Goal: Task Accomplishment & Management: Complete application form

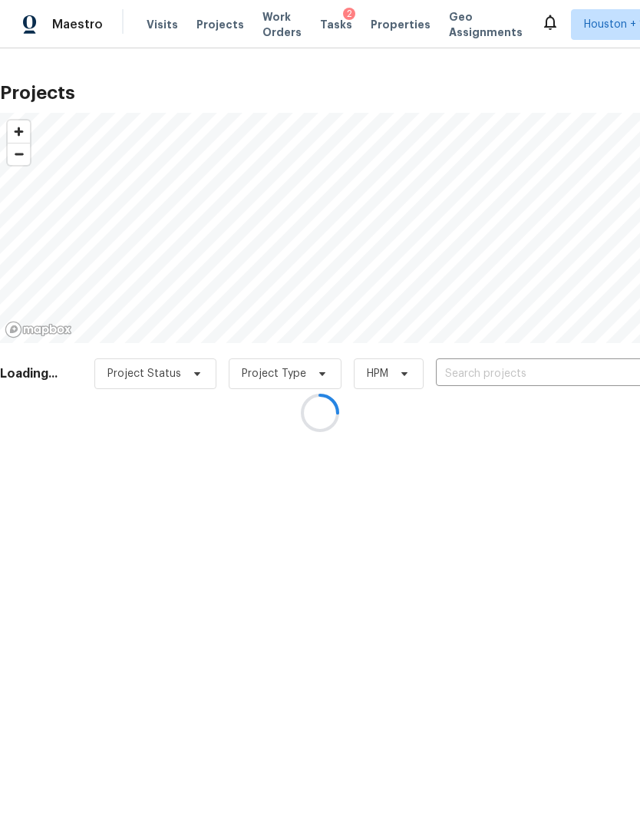
click at [579, 377] on div at bounding box center [320, 412] width 640 height 825
click at [577, 378] on div at bounding box center [320, 412] width 640 height 825
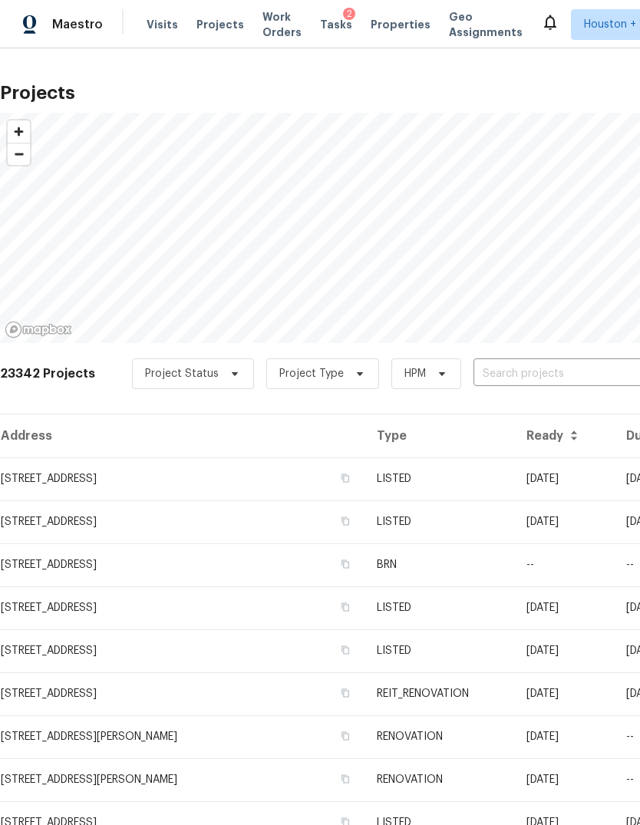
click at [585, 371] on input "text" at bounding box center [561, 374] width 176 height 24
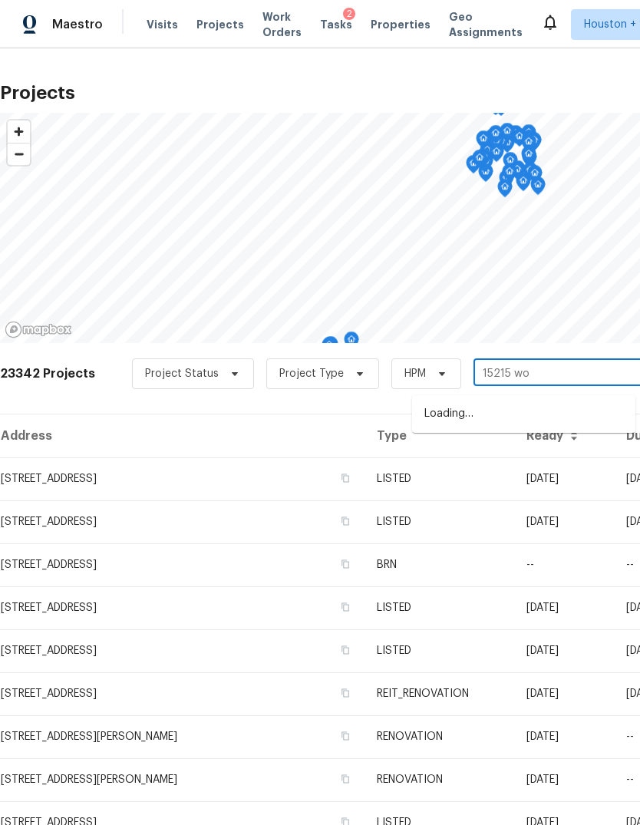
type input "15215 woo"
click at [590, 427] on li "[STREET_ADDRESS]" at bounding box center [523, 413] width 223 height 25
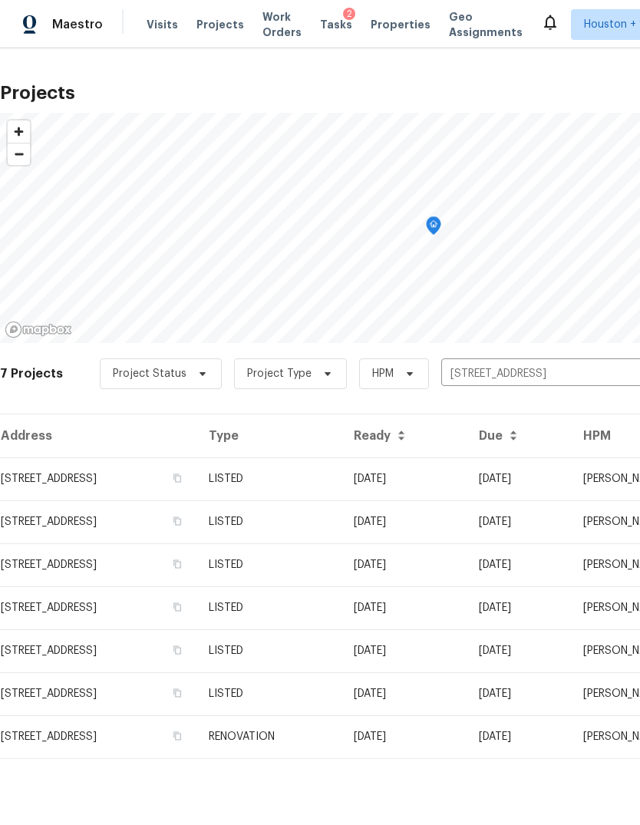
click at [64, 343] on div at bounding box center [433, 228] width 867 height 230
click at [57, 343] on div at bounding box center [433, 228] width 867 height 230
click at [47, 343] on div at bounding box center [433, 228] width 867 height 230
click at [48, 343] on div at bounding box center [433, 228] width 867 height 230
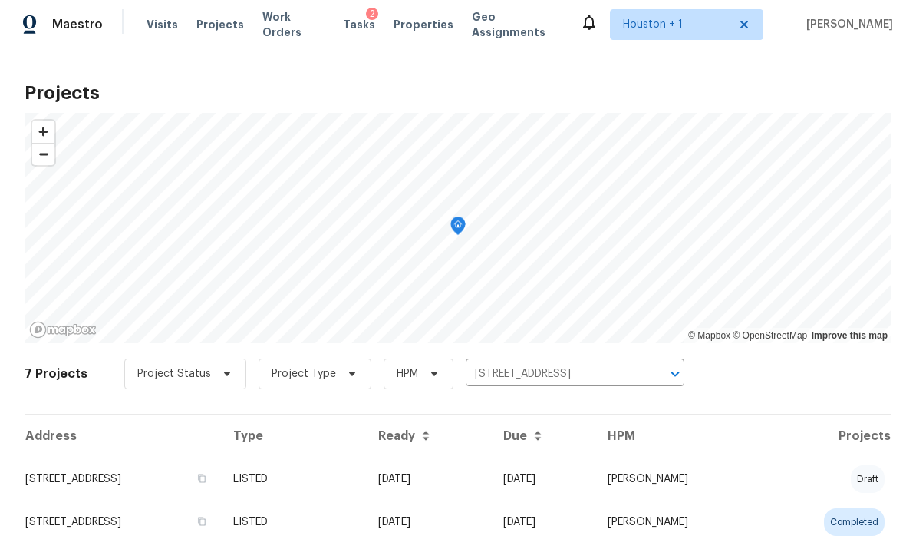
click at [450, 240] on div "Map marker" at bounding box center [457, 228] width 15 height 24
click at [153, 343] on div at bounding box center [458, 228] width 867 height 230
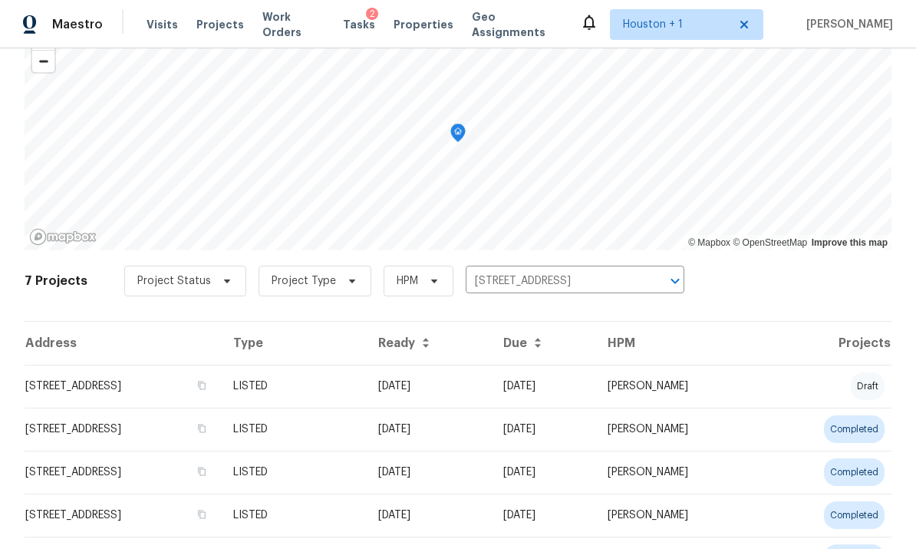
scroll to position [113, 0]
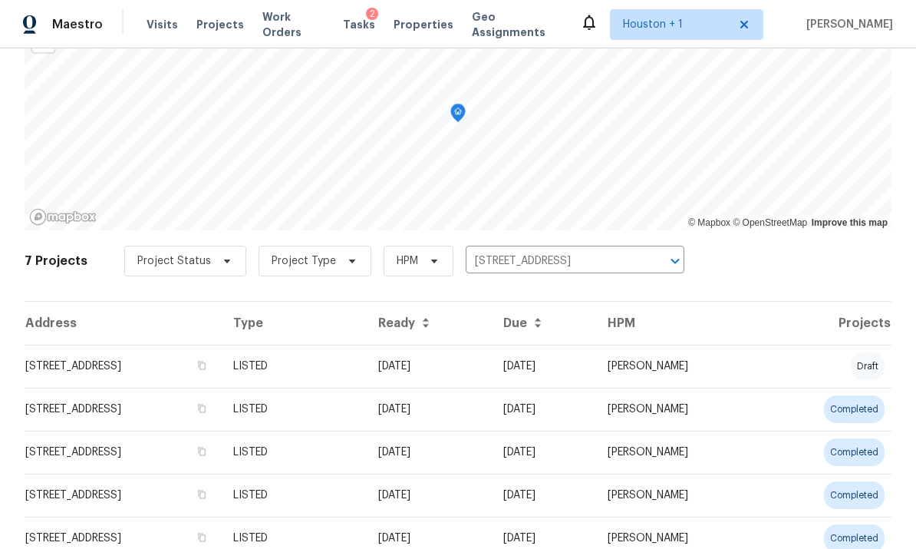
click at [237, 230] on div at bounding box center [458, 115] width 867 height 230
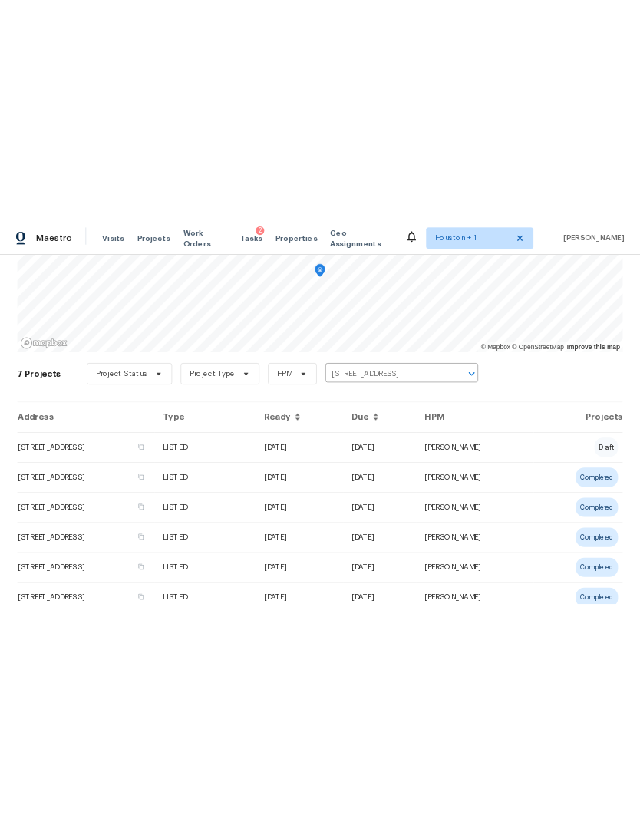
scroll to position [157, 0]
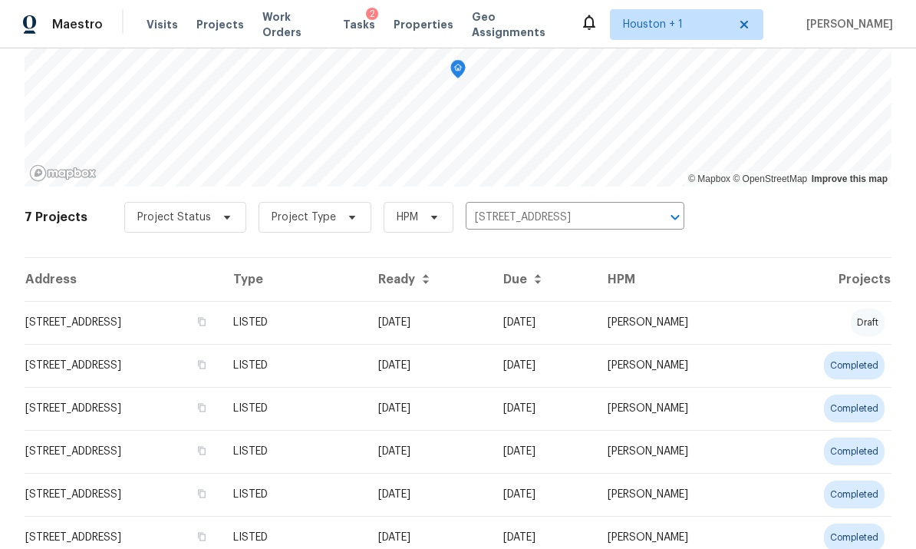
click at [164, 523] on td "15215 Wooded Field Trl, Cypress, TX 77429" at bounding box center [123, 537] width 196 height 43
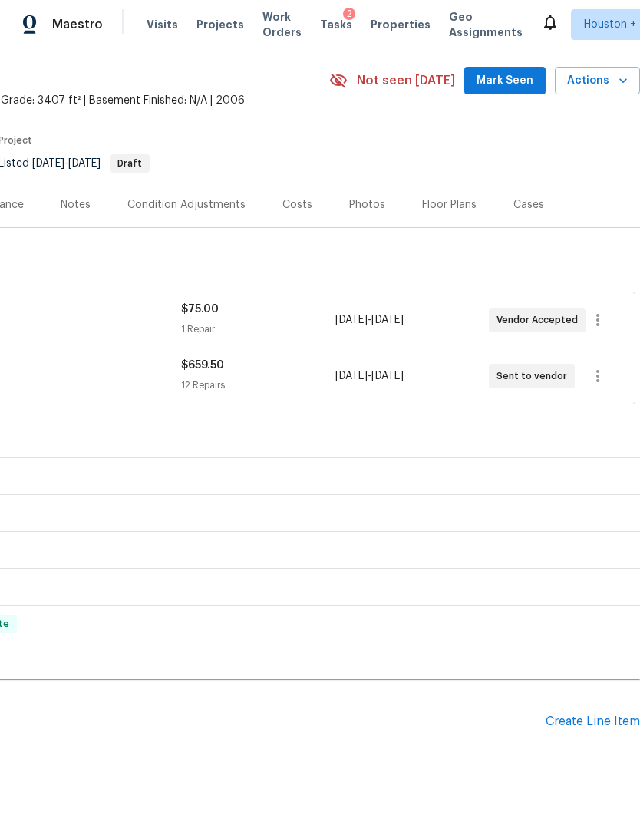
scroll to position [50, 227]
click at [595, 716] on div "Pending Line Items Create Line Item" at bounding box center [206, 722] width 867 height 71
click at [592, 730] on div "Create Line Item" at bounding box center [593, 722] width 94 height 15
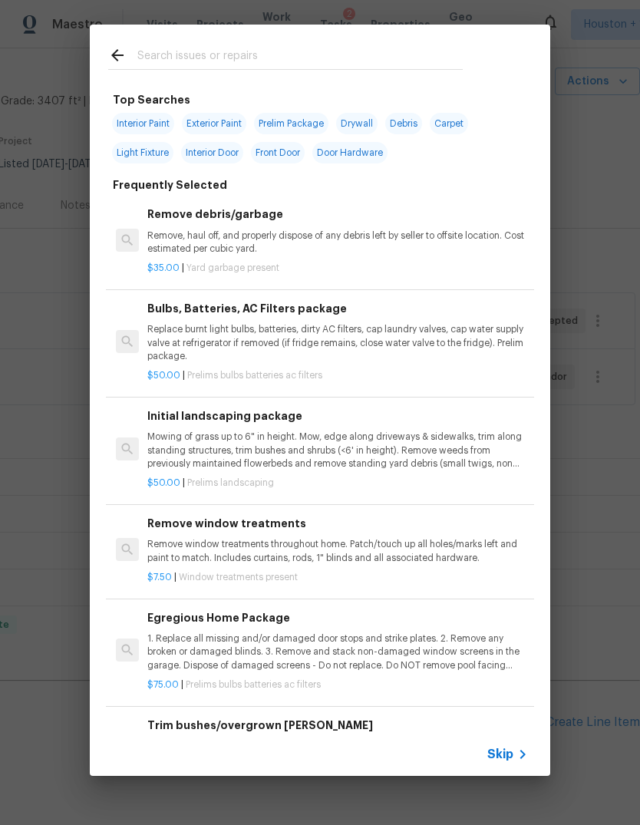
click at [513, 742] on div "Skip" at bounding box center [320, 754] width 460 height 43
click at [513, 760] on icon at bounding box center [522, 754] width 18 height 18
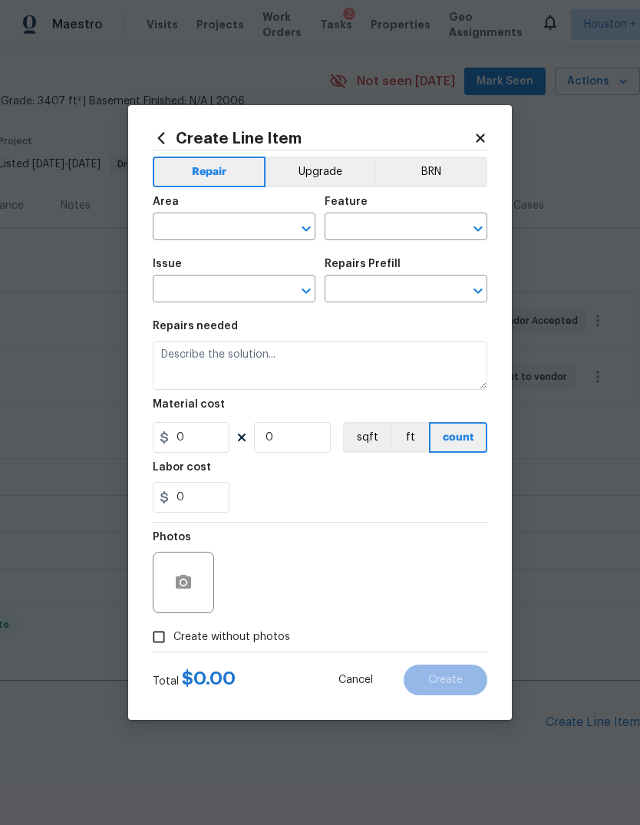
click at [192, 240] on input "text" at bounding box center [213, 228] width 120 height 24
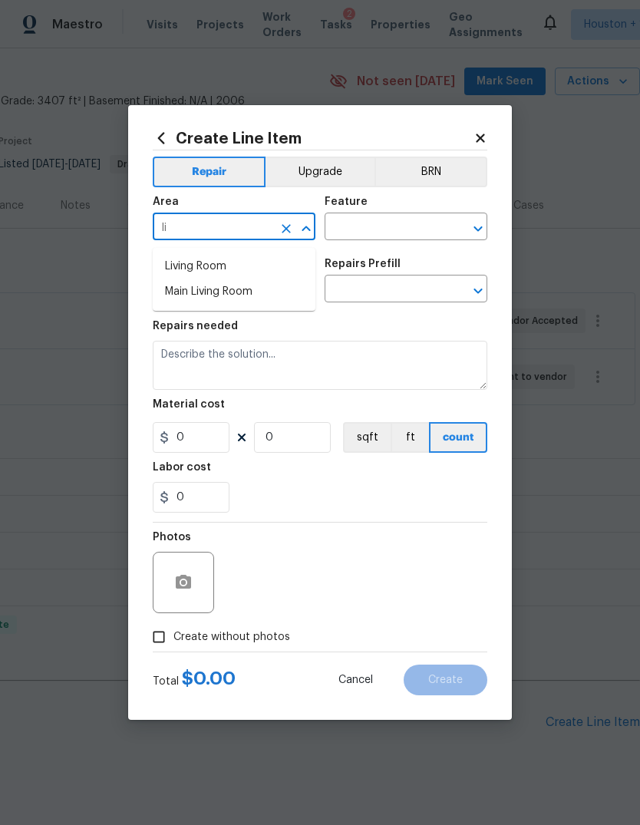
type input "l"
click at [167, 318] on li "Loft" at bounding box center [234, 317] width 163 height 25
type input "Loft"
click at [425, 240] on input "text" at bounding box center [385, 228] width 120 height 24
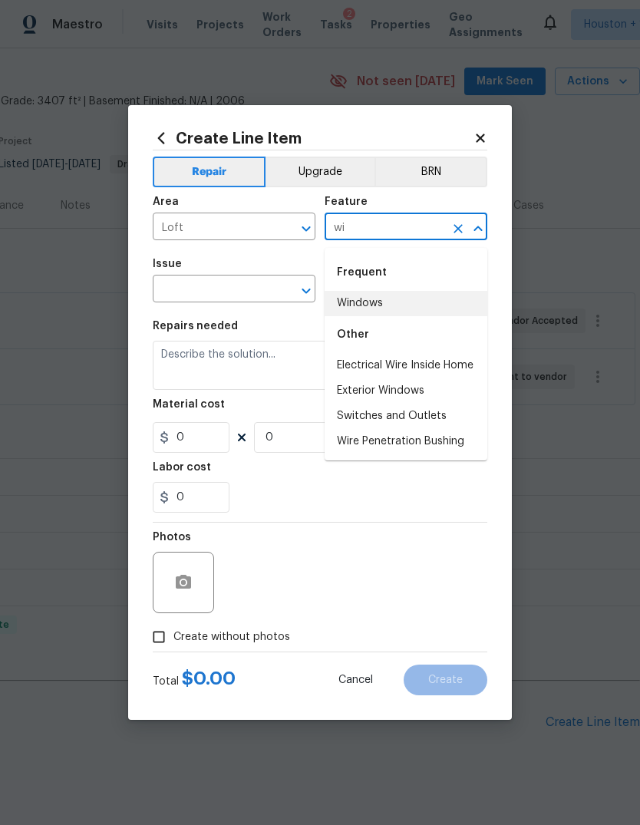
click at [402, 304] on li "Windows" at bounding box center [406, 303] width 163 height 25
type input "Windows"
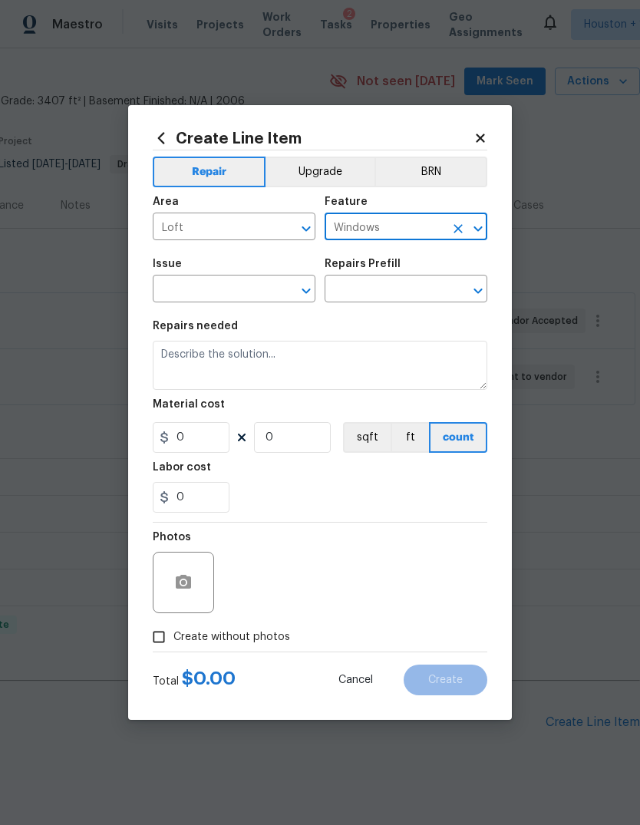
click at [231, 293] on input "text" at bounding box center [213, 291] width 120 height 24
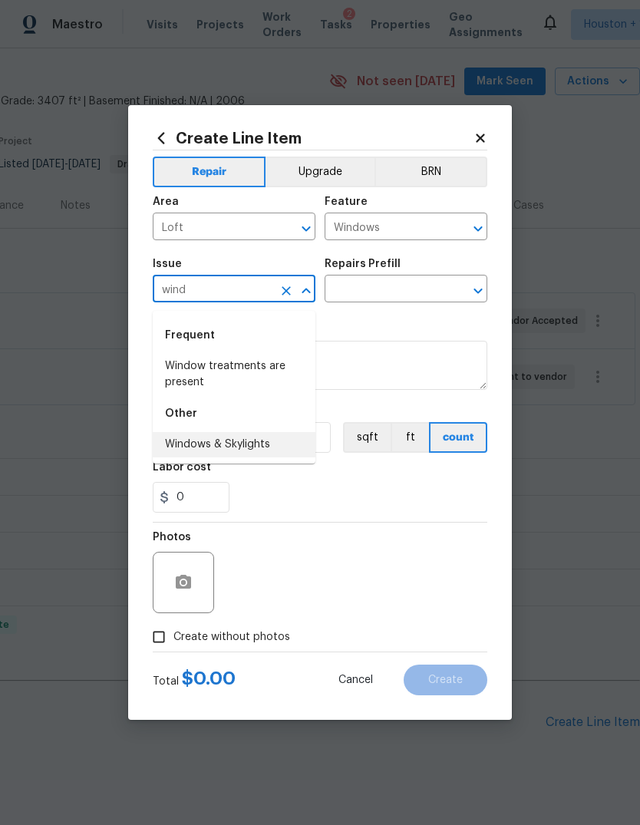
click at [257, 437] on li "Windows & Skylights" at bounding box center [234, 444] width 163 height 25
type input "Windows & Skylights"
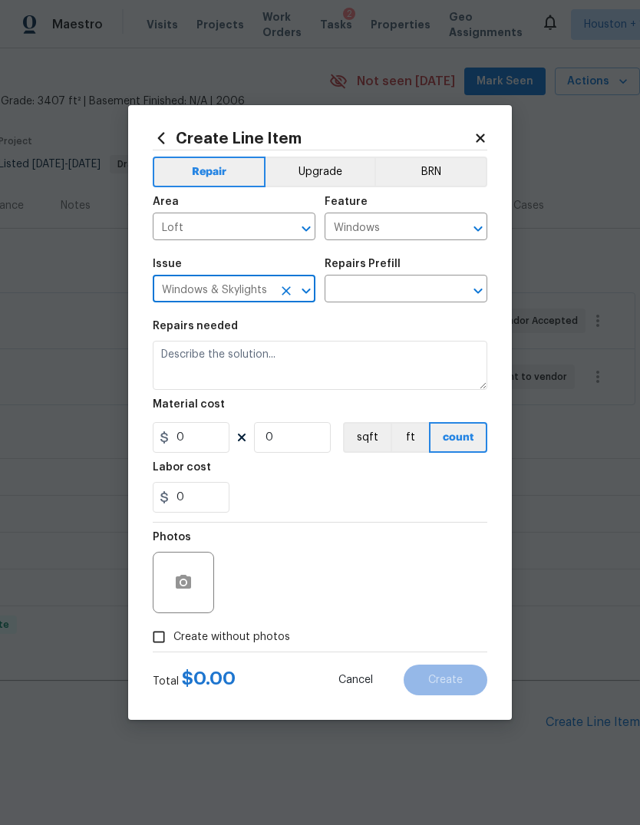
click at [404, 298] on input "text" at bounding box center [385, 291] width 120 height 24
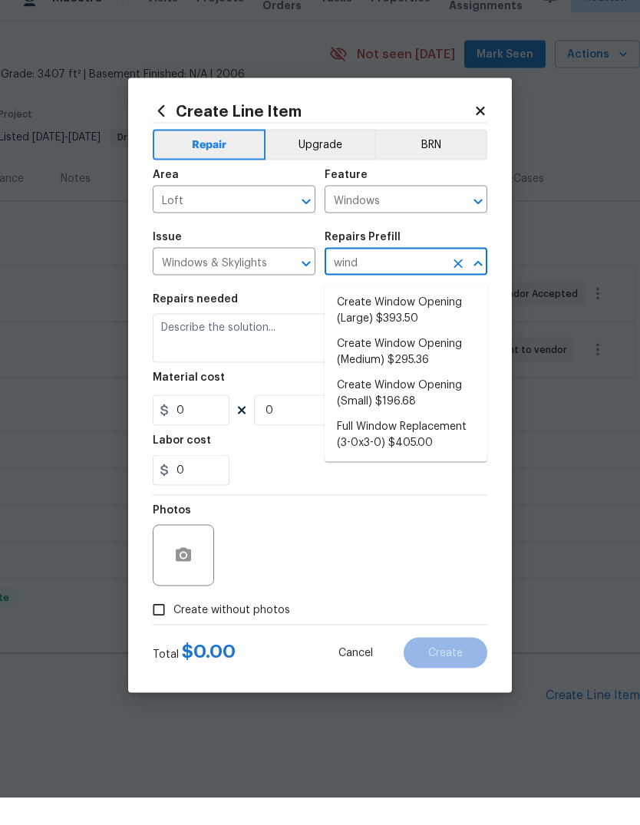
type input "wind"
click at [244, 279] on input "Windows & Skylights" at bounding box center [213, 291] width 120 height 24
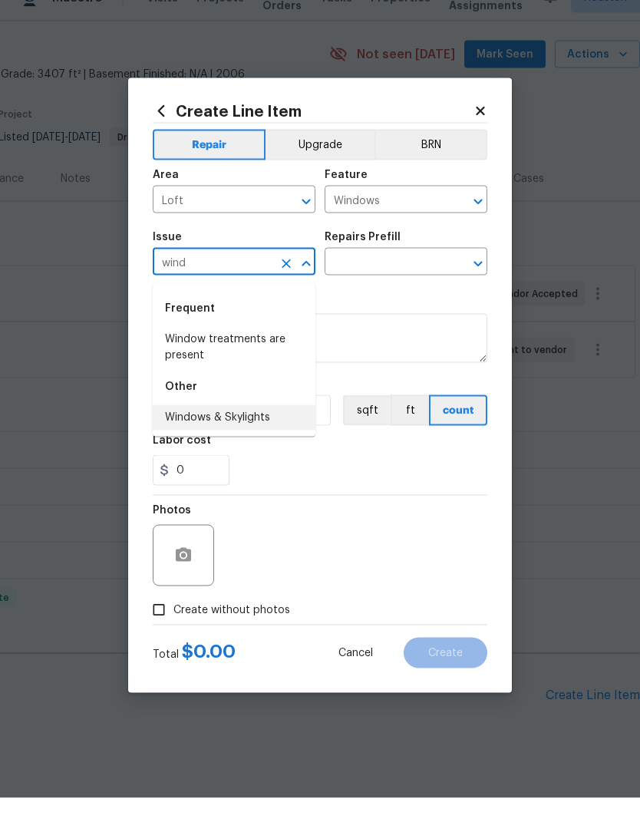
click at [265, 432] on li "Windows & Skylights" at bounding box center [234, 444] width 163 height 25
type input "Windows & Skylights"
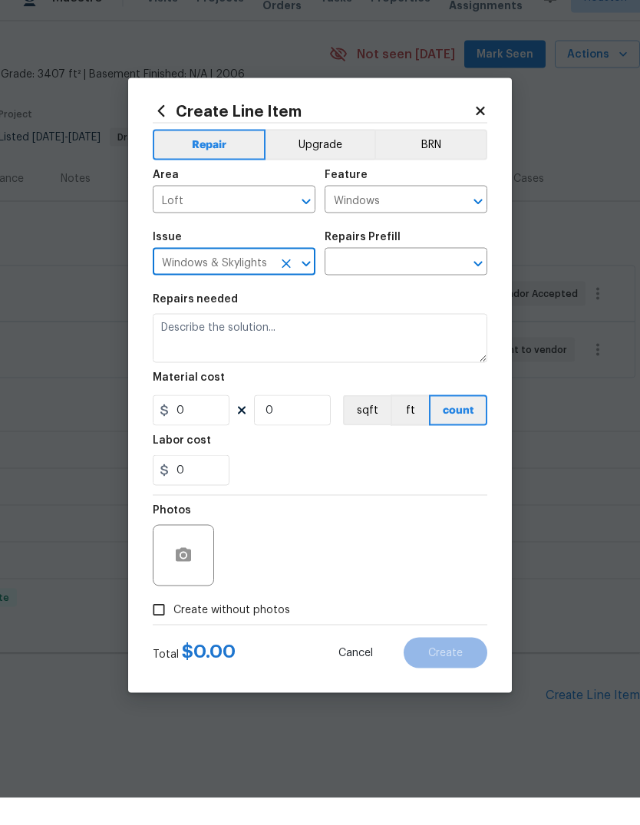
click at [408, 279] on input "text" at bounding box center [385, 291] width 120 height 24
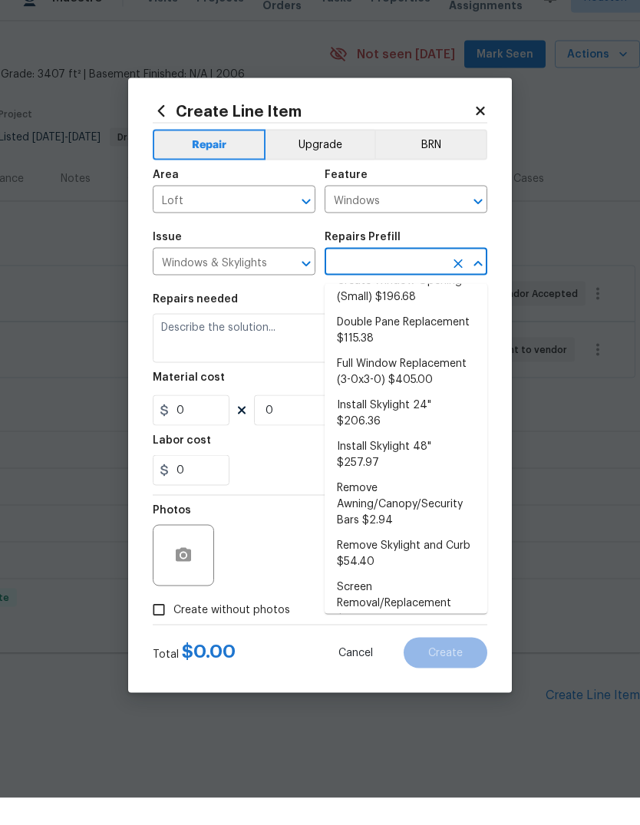
scroll to position [140, 0]
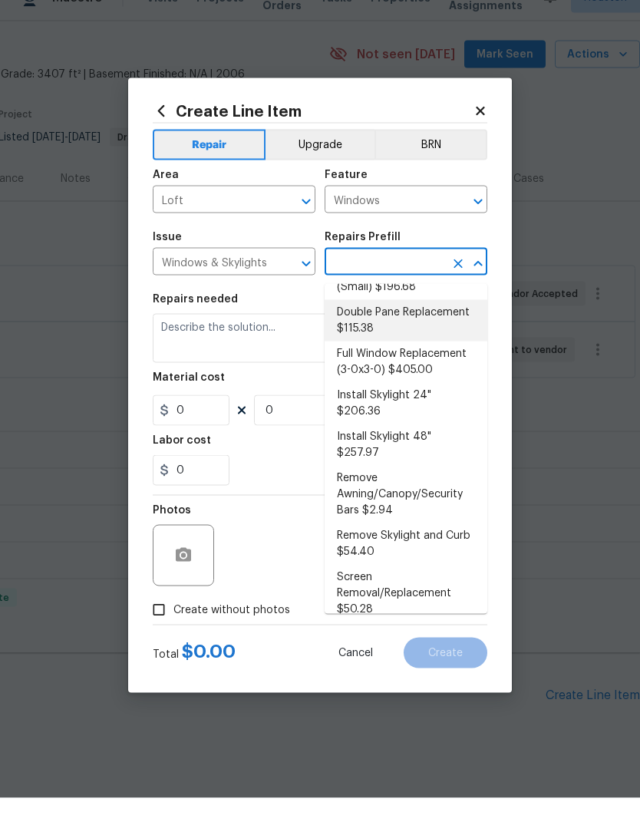
click at [458, 327] on li "Double Pane Replacement $115.38" at bounding box center [406, 347] width 163 height 41
type input "Double Pane Replacement $115.38"
type textarea "Remove, replace and reglaze the broken/damaged thermal double pane of glass wit…"
type input "1"
type input "115.38"
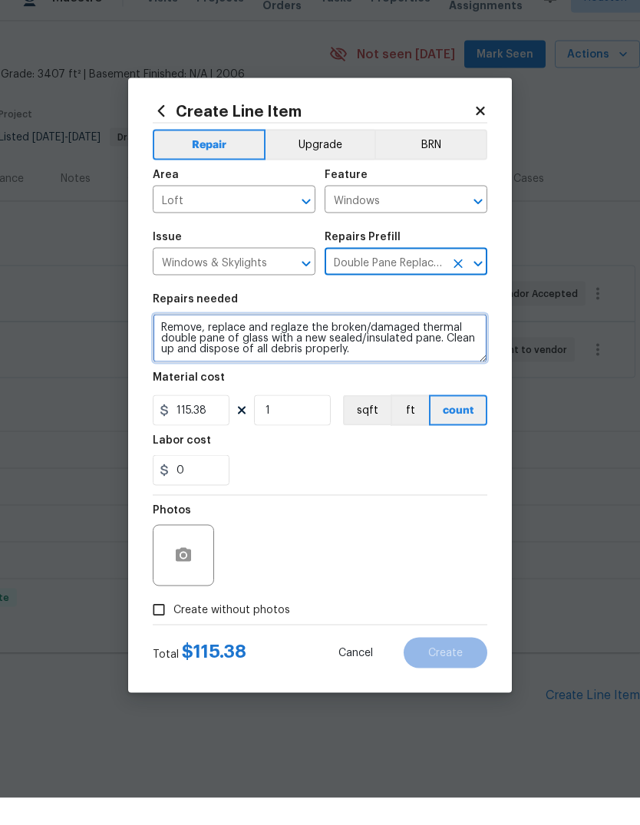
click at [188, 343] on textarea "Remove, replace and reglaze the broken/damaged thermal double pane of glass wit…" at bounding box center [320, 365] width 335 height 49
click at [176, 341] on textarea "Remove, replace and reglaze the broken/damaged thermal double pane of glass wit…" at bounding box center [320, 365] width 335 height 49
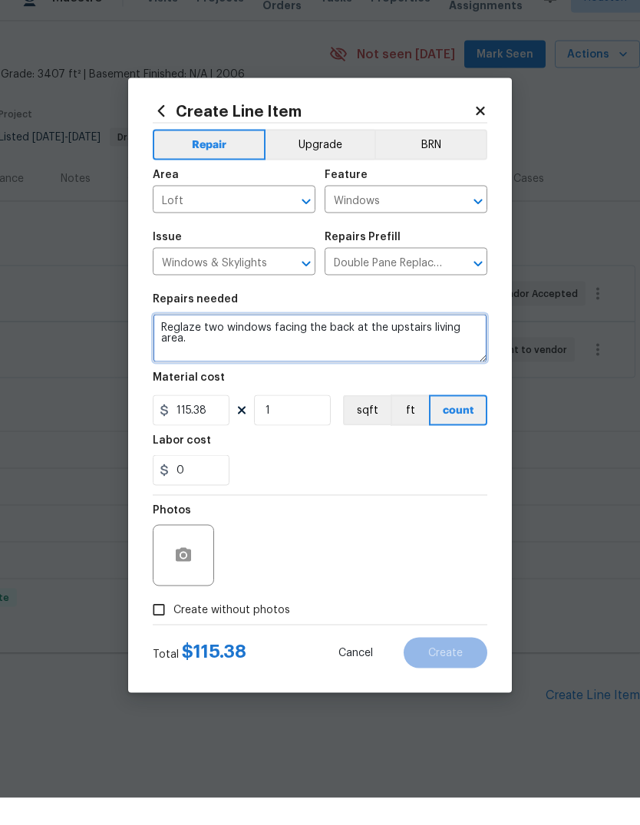
type textarea "Reglaze two windows facing the back at the upstairs living area."
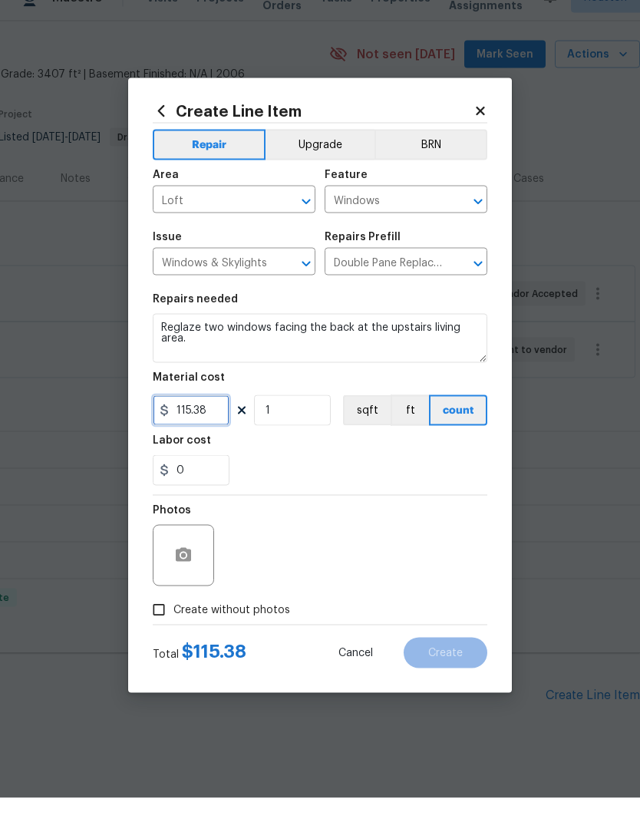
click at [224, 422] on input "115.38" at bounding box center [191, 437] width 77 height 31
type input "175"
click at [298, 422] on input "1" at bounding box center [292, 437] width 77 height 31
type input "2"
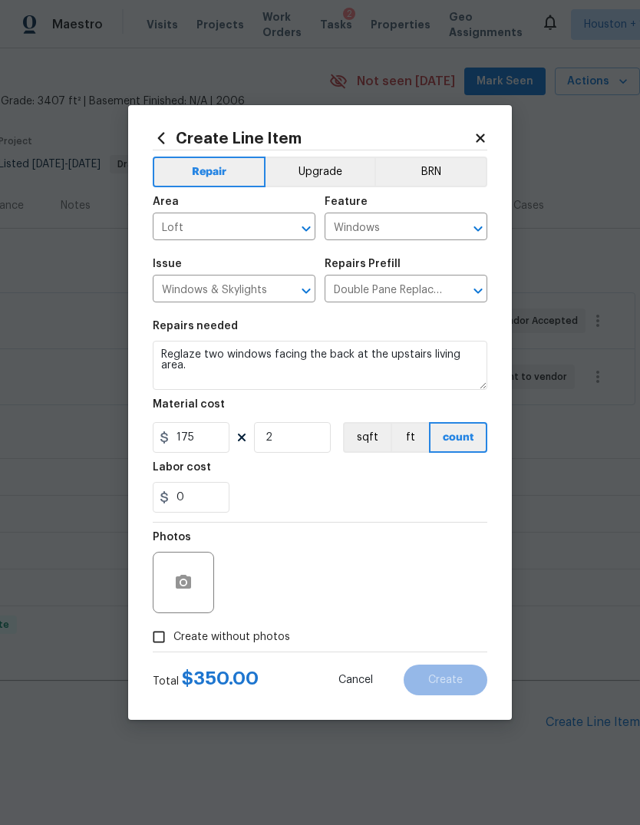
click at [183, 552] on div at bounding box center [183, 582] width 61 height 61
click at [188, 584] on button "button" at bounding box center [183, 582] width 37 height 37
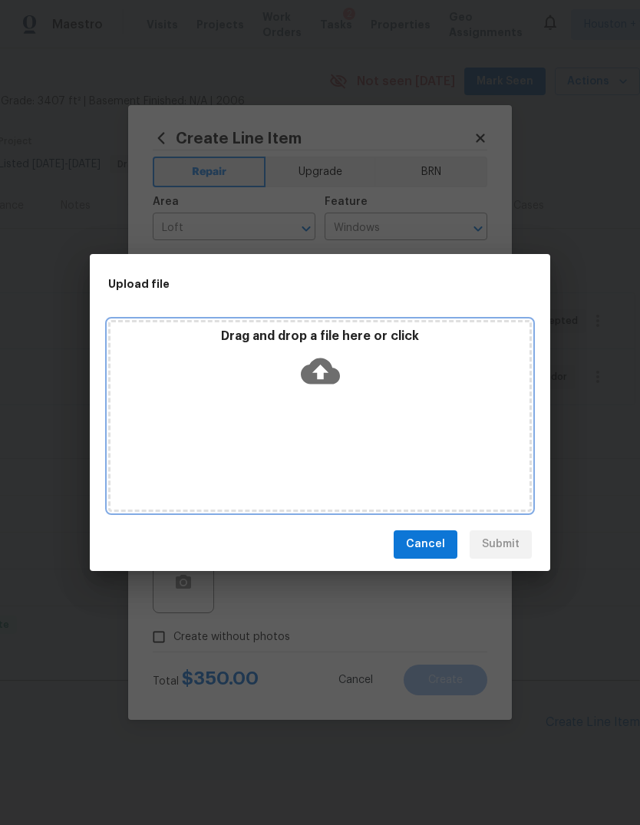
click at [348, 400] on div "Drag and drop a file here or click" at bounding box center [320, 416] width 424 height 192
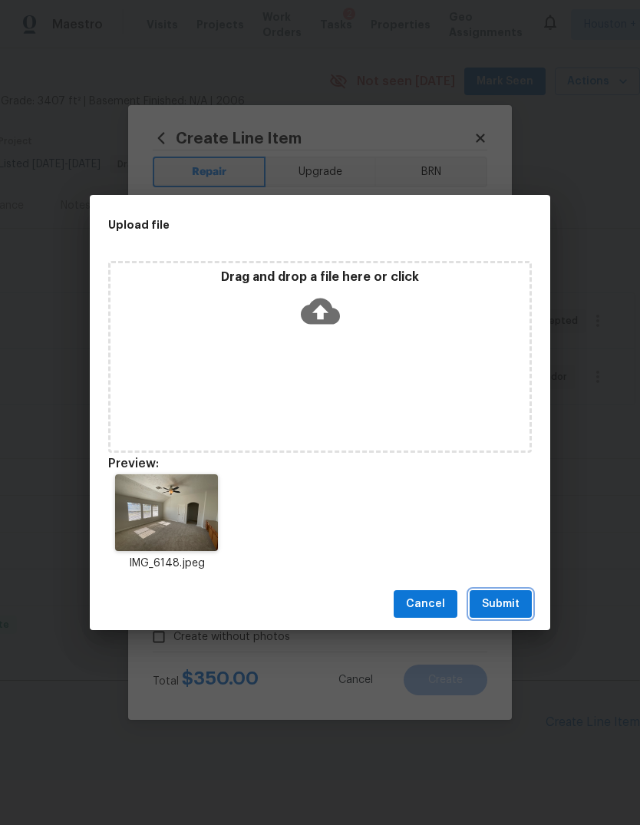
click at [513, 608] on span "Submit" at bounding box center [501, 604] width 38 height 19
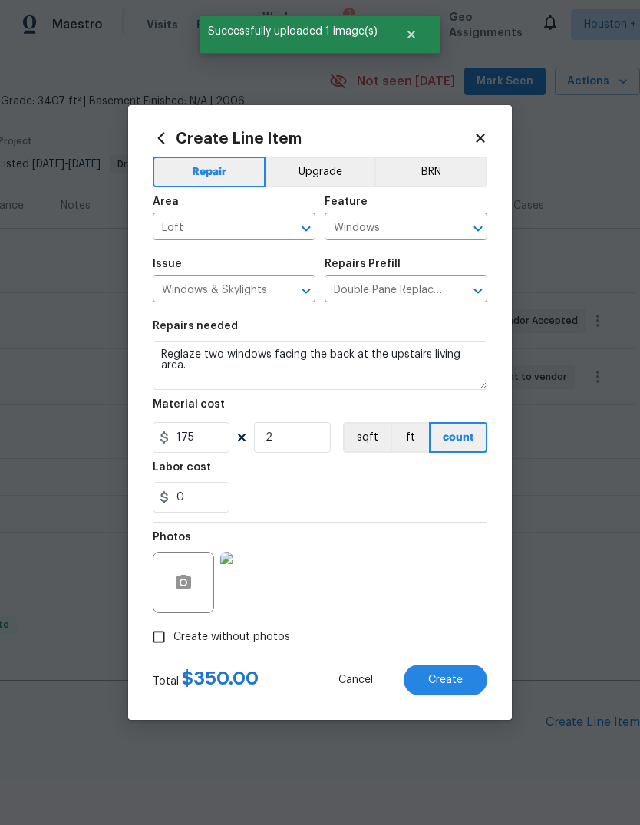
click at [463, 674] on span "Create" at bounding box center [445, 680] width 35 height 12
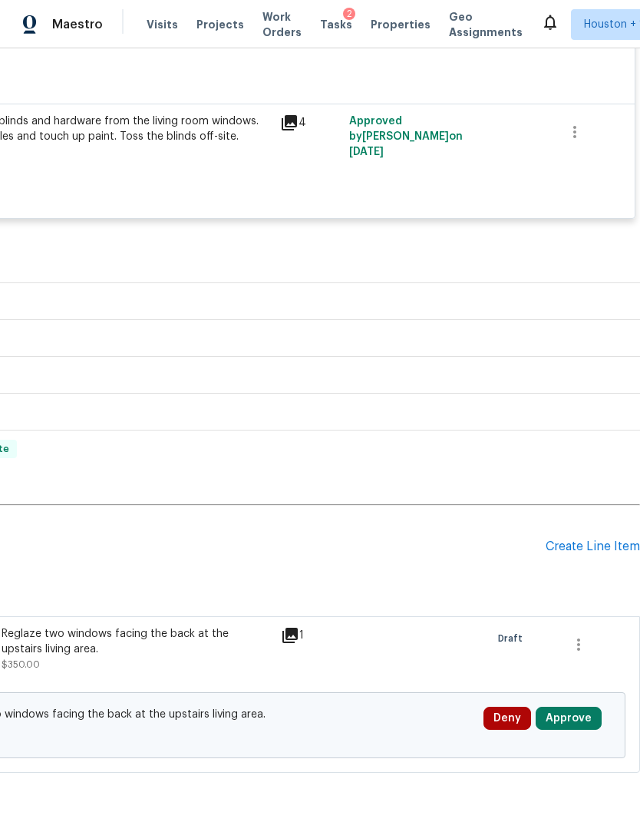
scroll to position [1539, 227]
click at [580, 707] on button "Approve" at bounding box center [569, 718] width 66 height 23
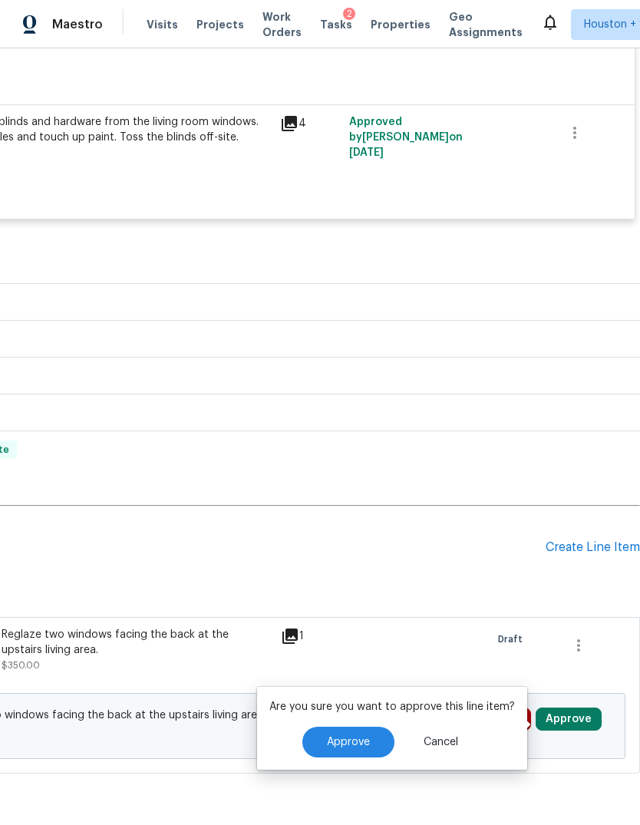
click at [366, 737] on span "Approve" at bounding box center [348, 743] width 43 height 12
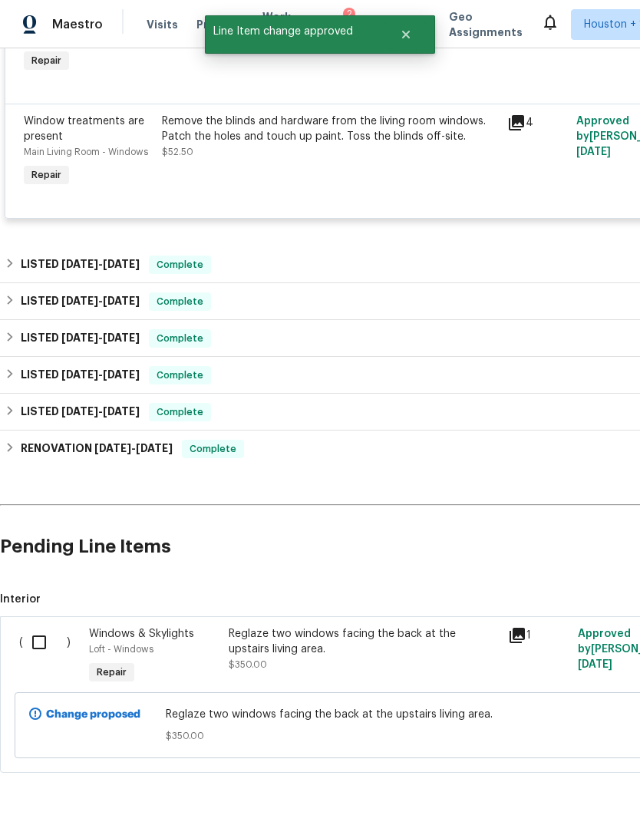
scroll to position [1539, 0]
click at [32, 627] on input "checkbox" at bounding box center [45, 643] width 44 height 32
checkbox input "true"
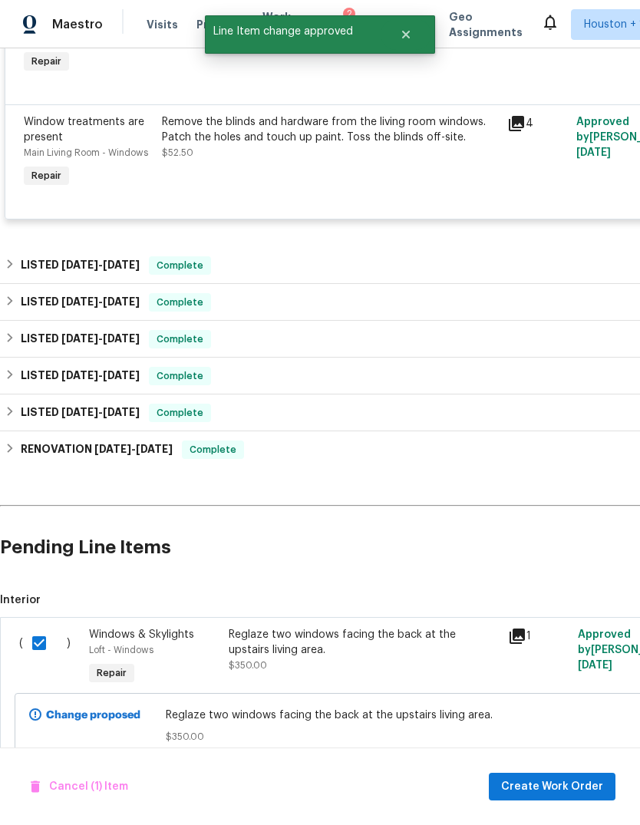
click at [593, 788] on span "Create Work Order" at bounding box center [552, 786] width 102 height 19
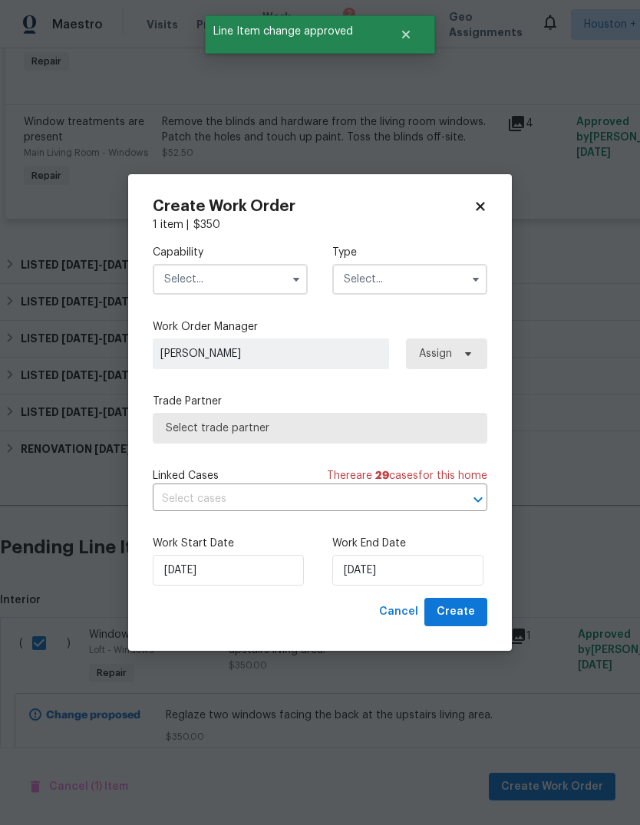
click at [245, 288] on input "text" at bounding box center [230, 279] width 155 height 31
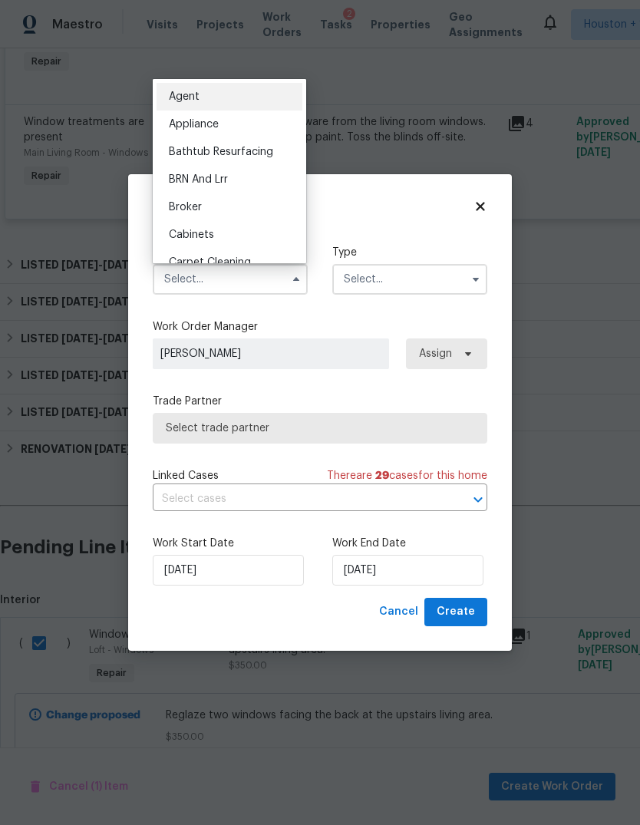
scroll to position [75, 0]
type input "Glass Window"
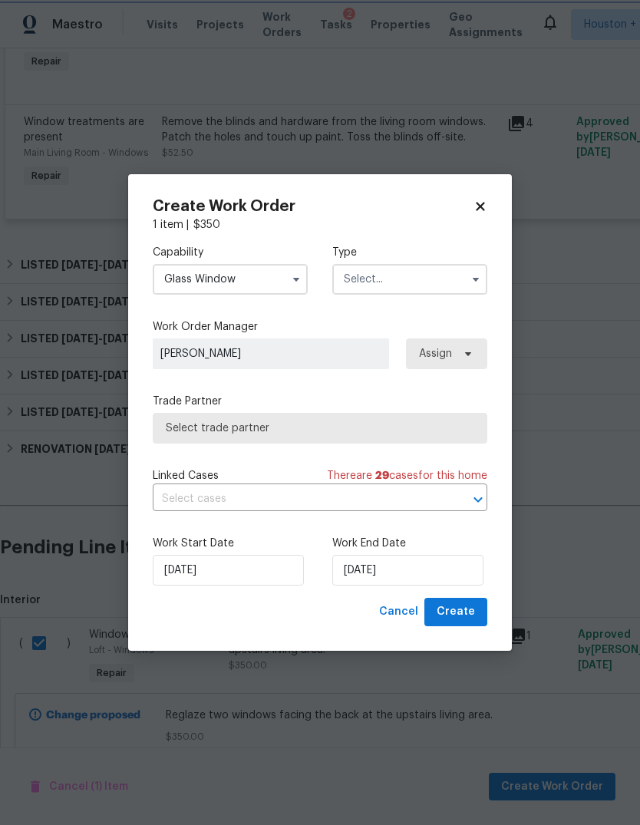
scroll to position [0, 0]
click at [437, 207] on h2 "Create Work Order" at bounding box center [313, 206] width 321 height 15
click at [422, 281] on input "text" at bounding box center [409, 279] width 155 height 31
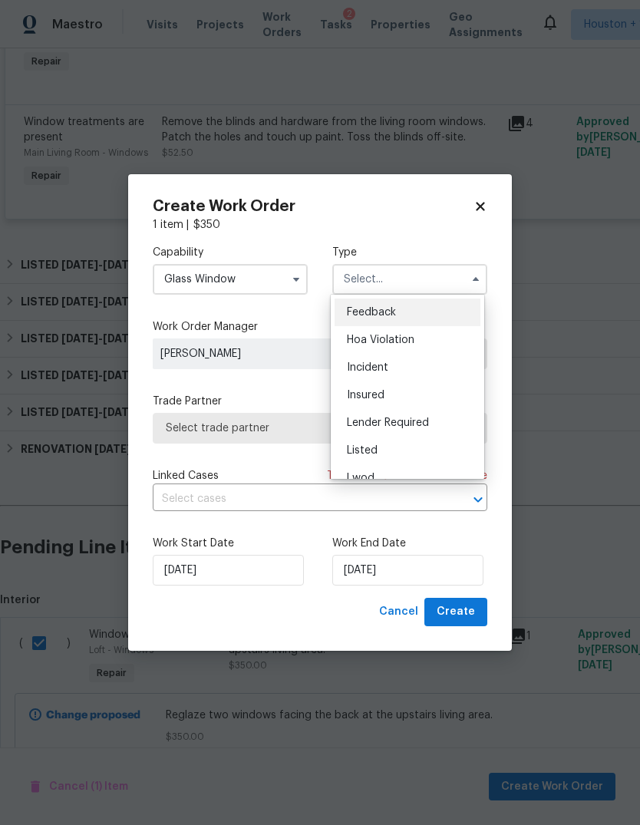
click at [412, 450] on div "Listed" at bounding box center [408, 451] width 146 height 28
type input "Listed"
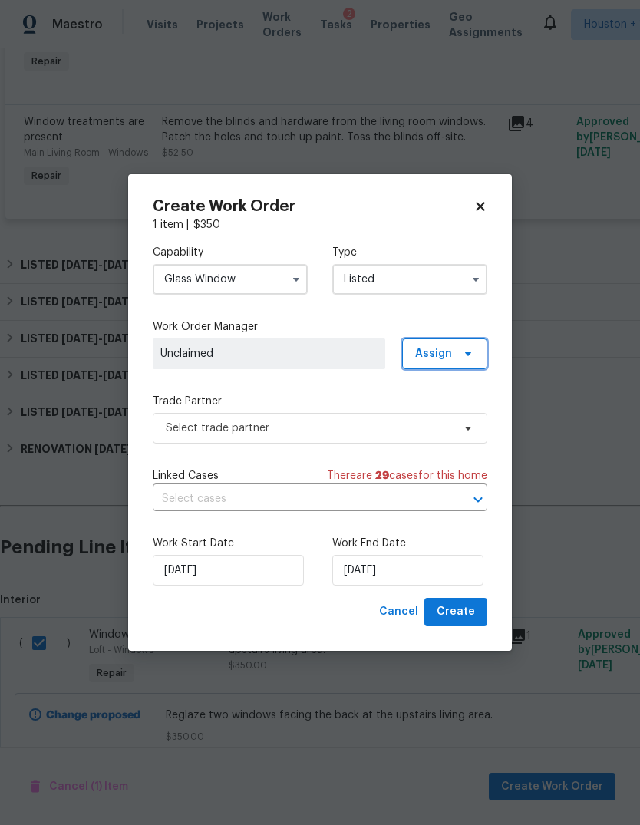
click at [453, 357] on span "Assign" at bounding box center [444, 353] width 85 height 31
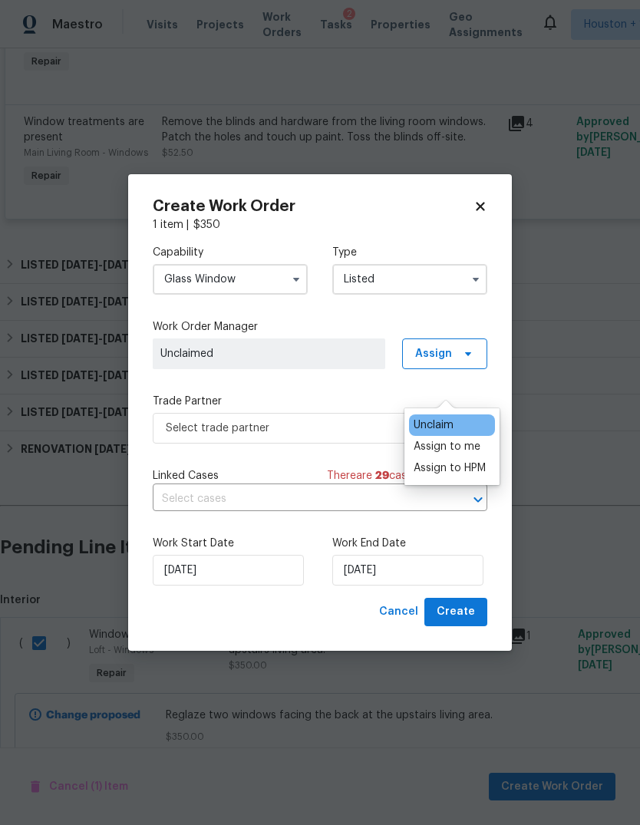
click at [460, 439] on div "Assign to me" at bounding box center [447, 446] width 67 height 15
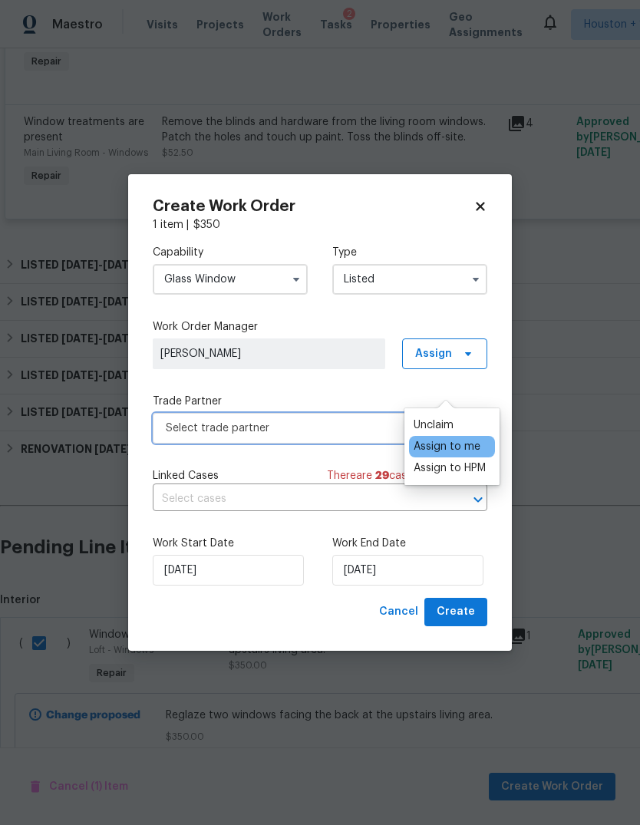
click at [328, 436] on span "Select trade partner" at bounding box center [320, 428] width 335 height 31
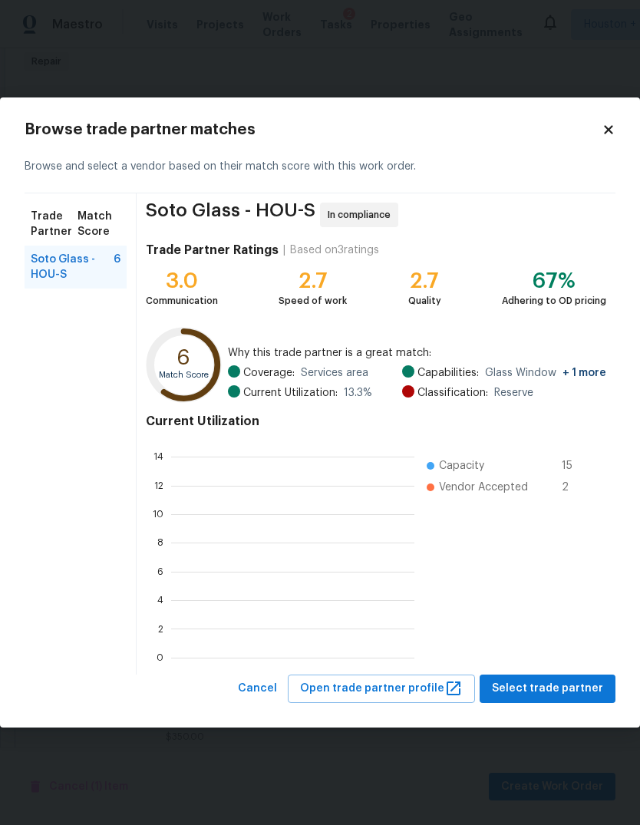
scroll to position [215, 243]
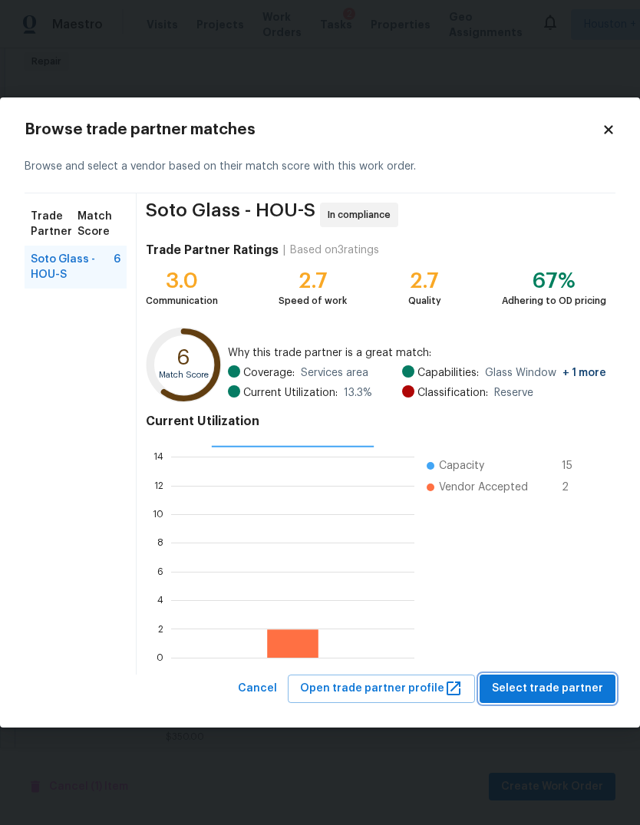
click at [573, 698] on span "Select trade partner" at bounding box center [547, 688] width 111 height 19
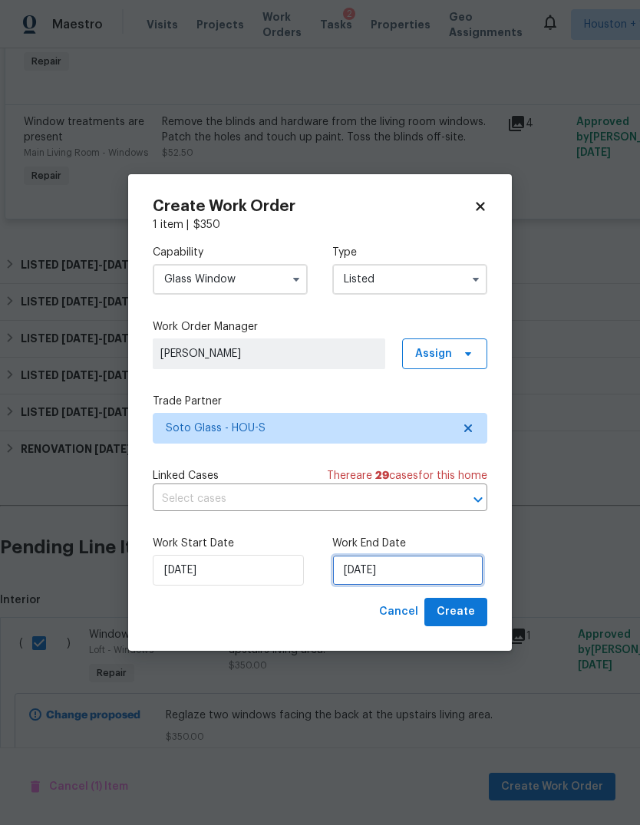
click at [412, 572] on input "10/15/2025" at bounding box center [407, 570] width 151 height 31
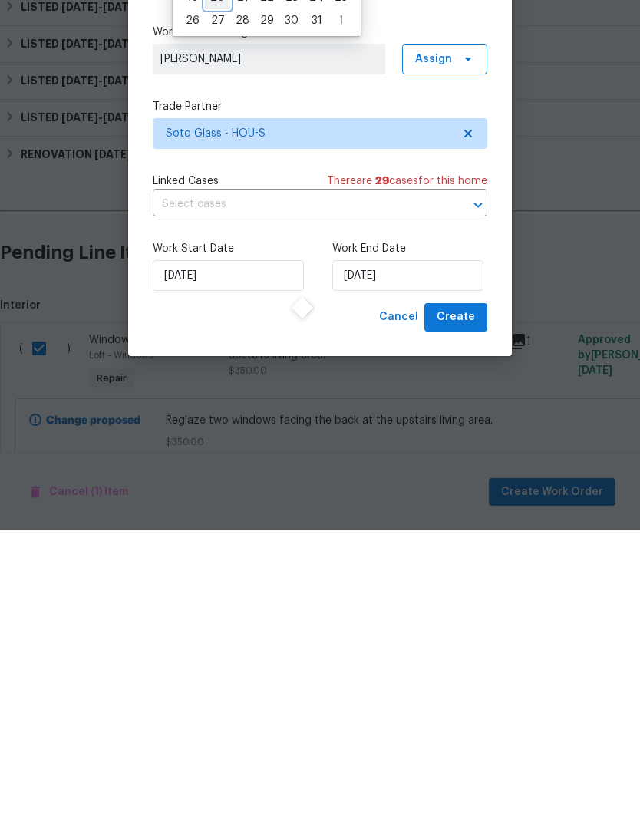
click at [205, 303] on div "20" at bounding box center [217, 292] width 25 height 21
type input "10/20/2025"
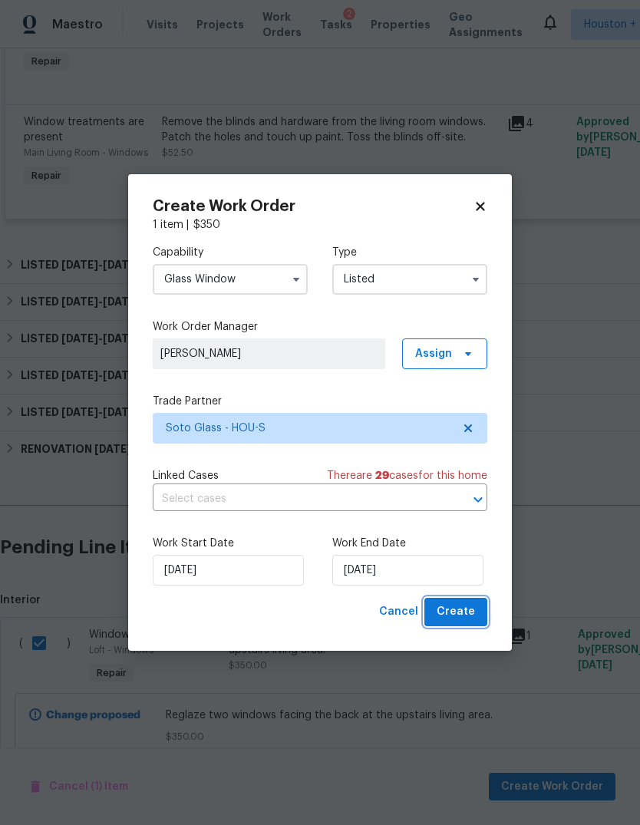
click at [468, 616] on button "Create" at bounding box center [455, 612] width 63 height 28
click at [475, 609] on button "Create" at bounding box center [455, 612] width 63 height 28
checkbox input "false"
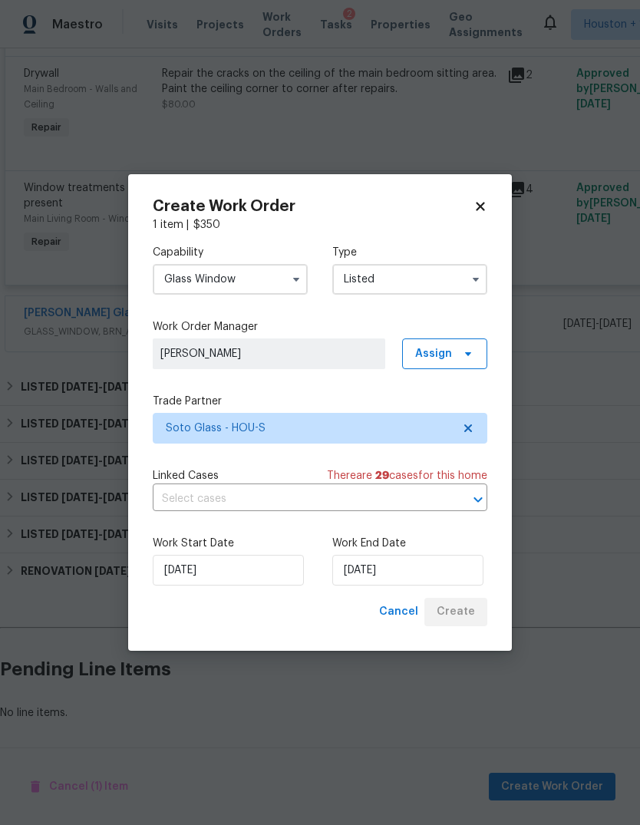
scroll to position [1421, 0]
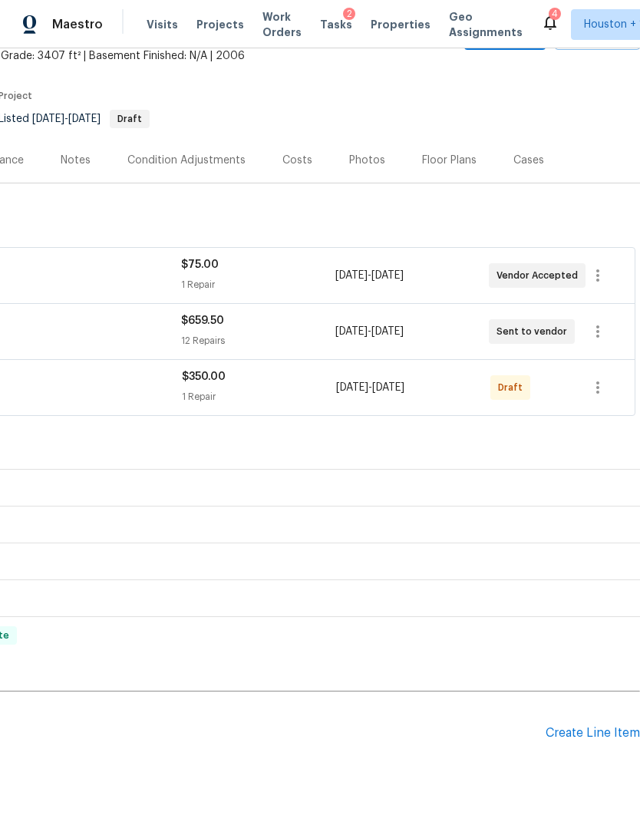
scroll to position [95, 227]
click at [603, 406] on button "button" at bounding box center [597, 387] width 37 height 37
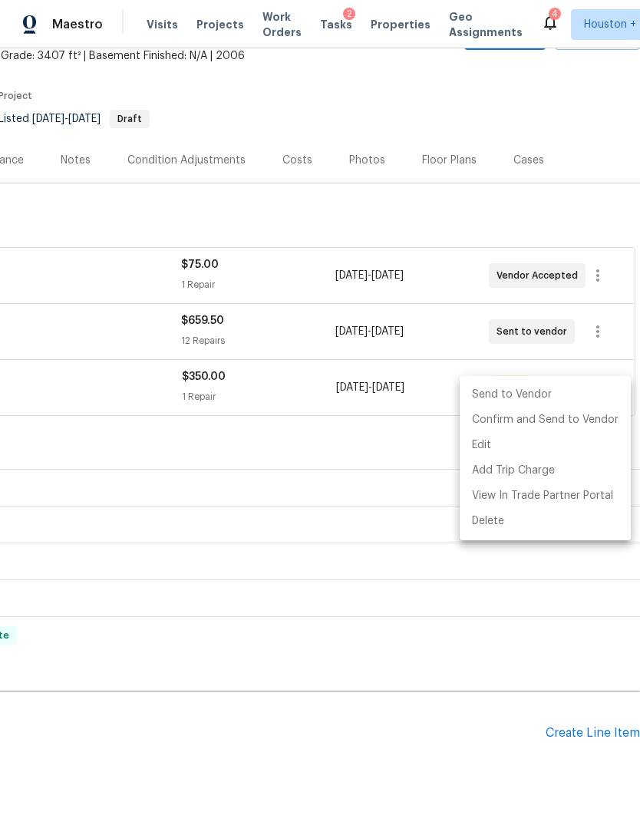
click at [496, 401] on li "Send to Vendor" at bounding box center [545, 394] width 171 height 25
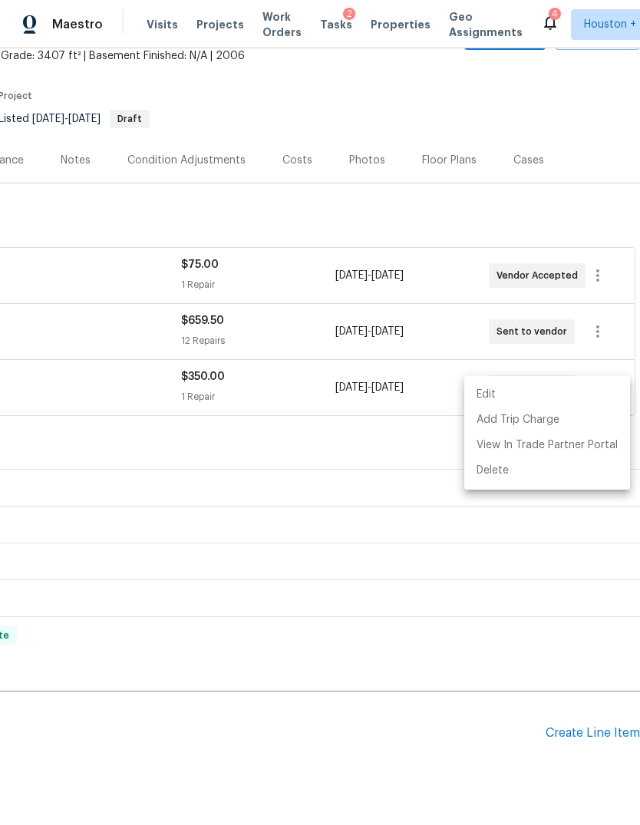
click at [562, 166] on div at bounding box center [320, 412] width 640 height 825
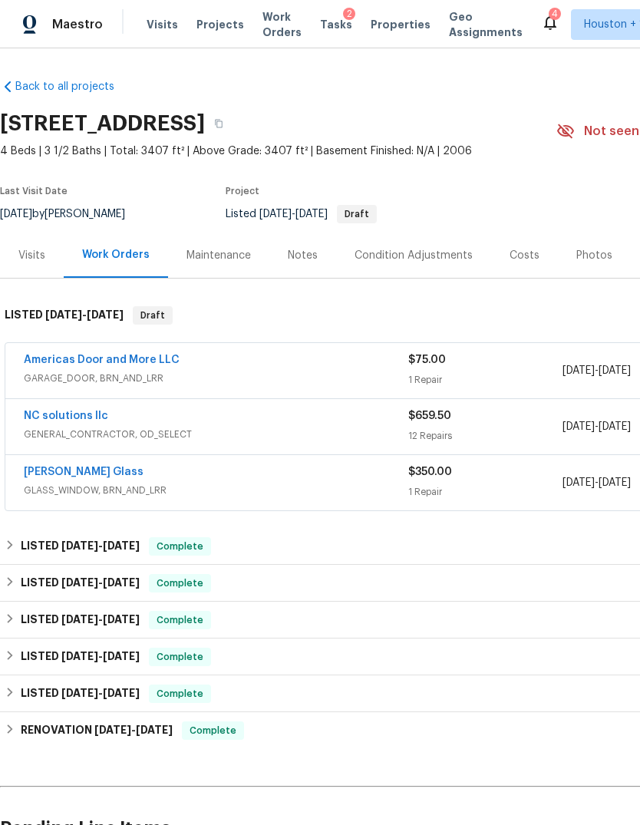
scroll to position [0, 0]
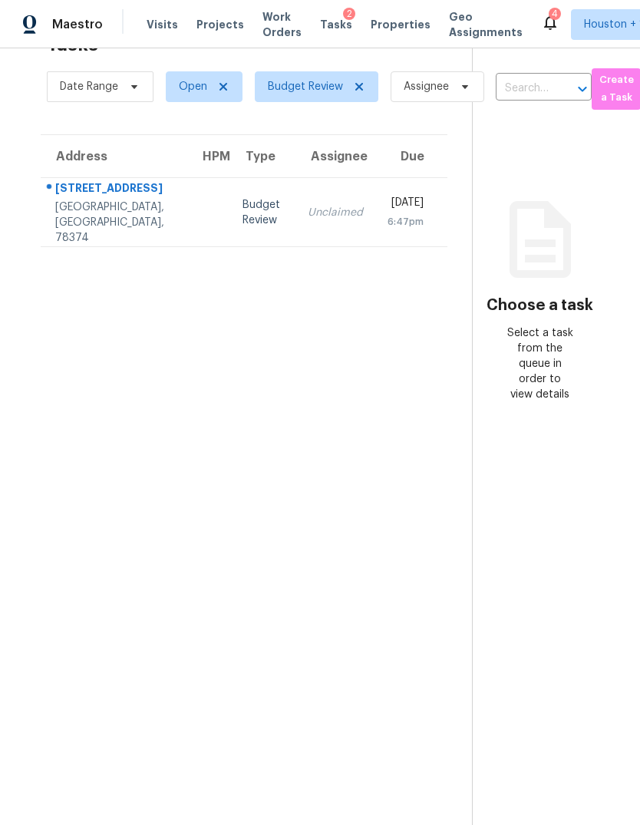
scroll to position [48, 8]
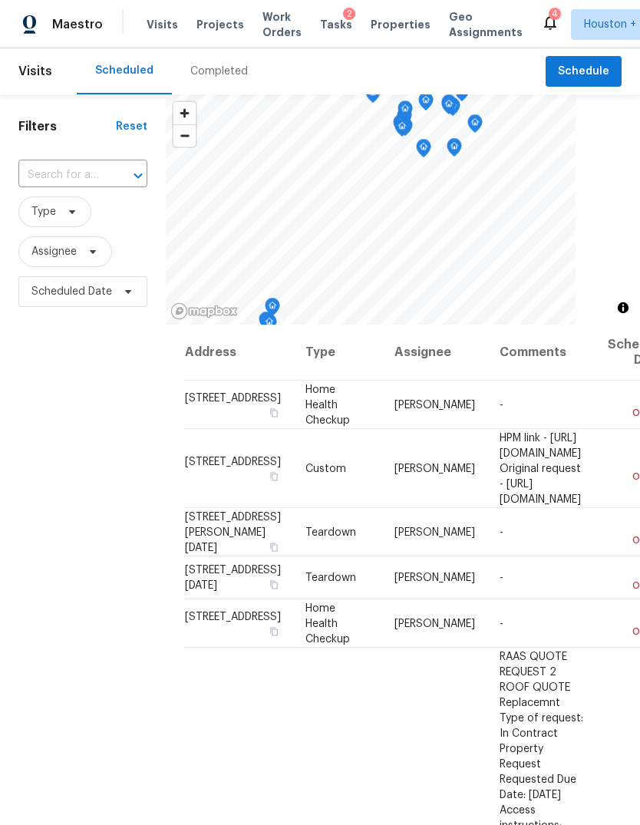
click at [78, 170] on input "text" at bounding box center [61, 175] width 86 height 24
type input "chapp"
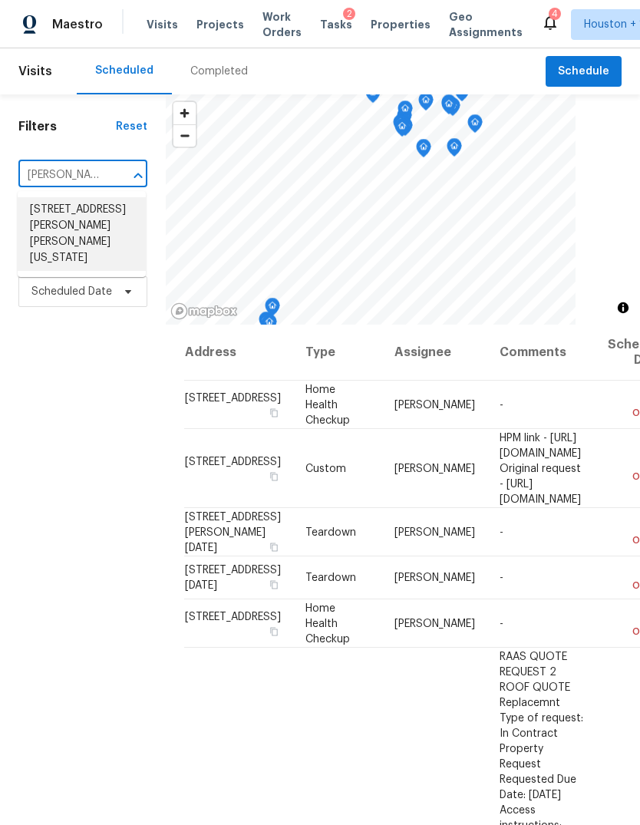
click at [103, 222] on li "4914 Chappel Hill Dr, Missouri City, TX 77459" at bounding box center [82, 234] width 128 height 74
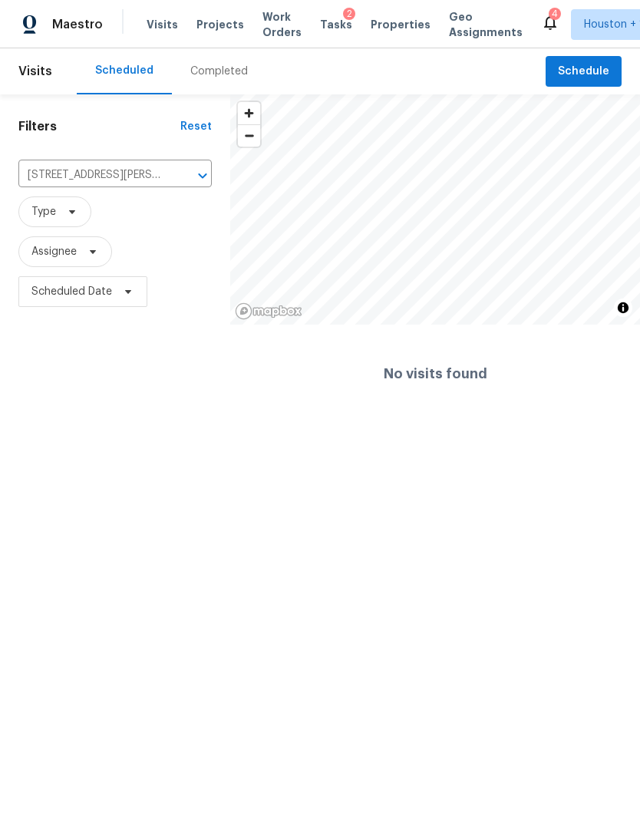
click at [180, 181] on icon "Clear" at bounding box center [182, 175] width 15 height 15
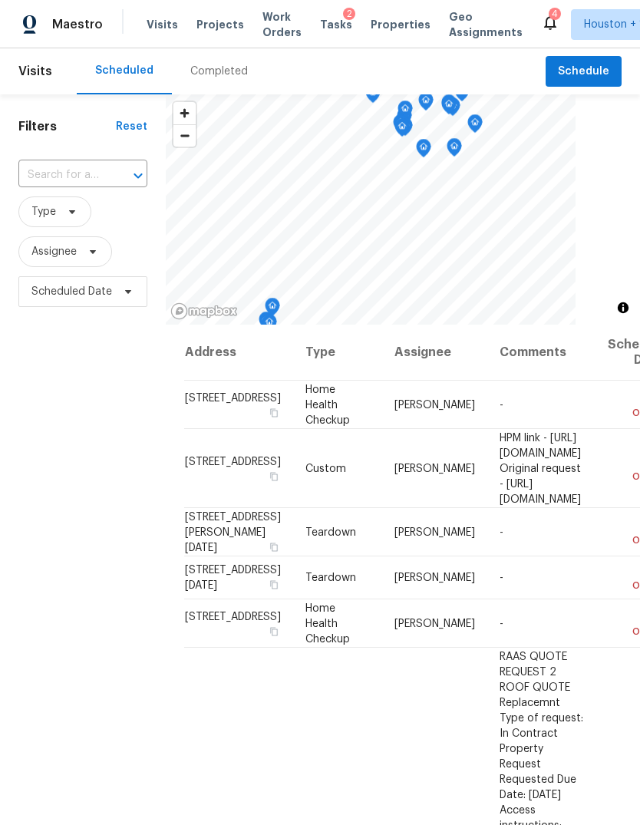
click at [82, 169] on input "text" at bounding box center [61, 175] width 86 height 24
type input "chapel s"
click at [35, 217] on li "[STREET_ADDRESS]" at bounding box center [82, 209] width 128 height 25
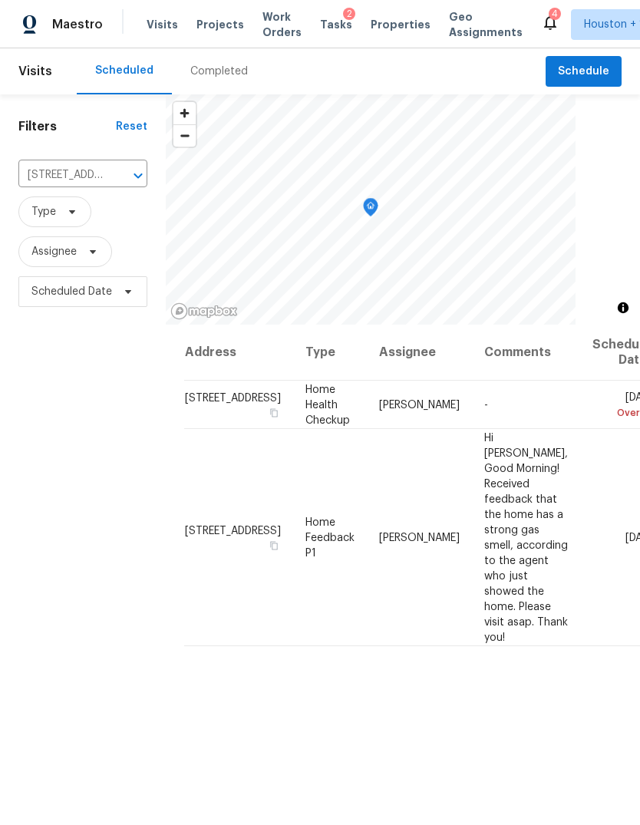
click at [582, 325] on div at bounding box center [403, 209] width 474 height 230
click at [587, 325] on div at bounding box center [403, 209] width 474 height 230
click at [539, 661] on div "Address Type Assignee Comments Scheduled Date ↑ 3642 Chapel Square Dr, Spring, …" at bounding box center [403, 655] width 474 height 660
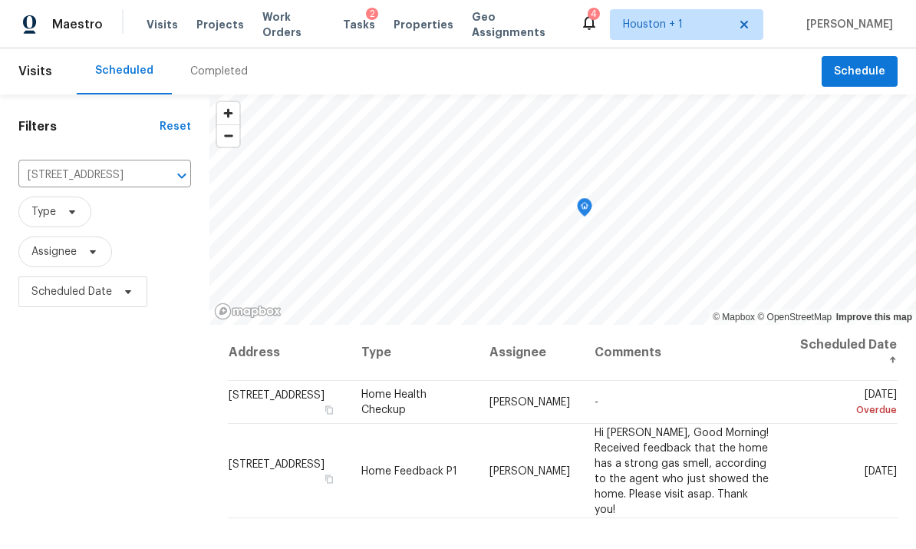
click at [639, 325] on div at bounding box center [562, 209] width 707 height 230
click at [592, 222] on div "Map marker" at bounding box center [584, 210] width 15 height 24
click at [639, 325] on div at bounding box center [562, 209] width 707 height 230
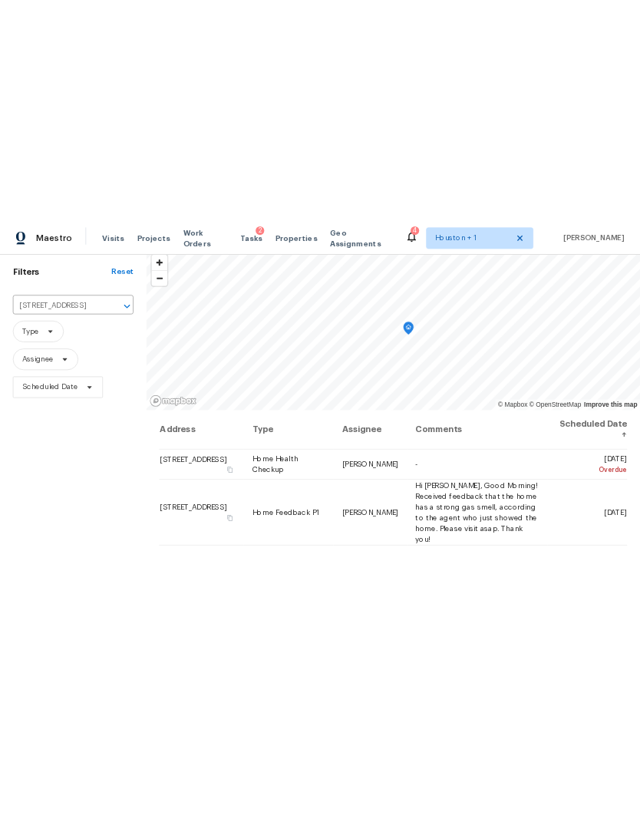
scroll to position [101, 0]
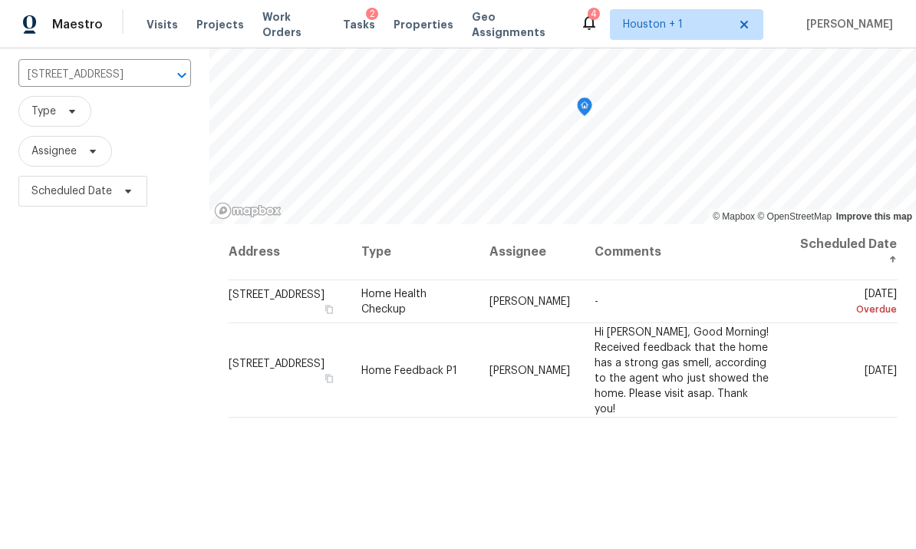
click at [639, 224] on div at bounding box center [562, 109] width 707 height 230
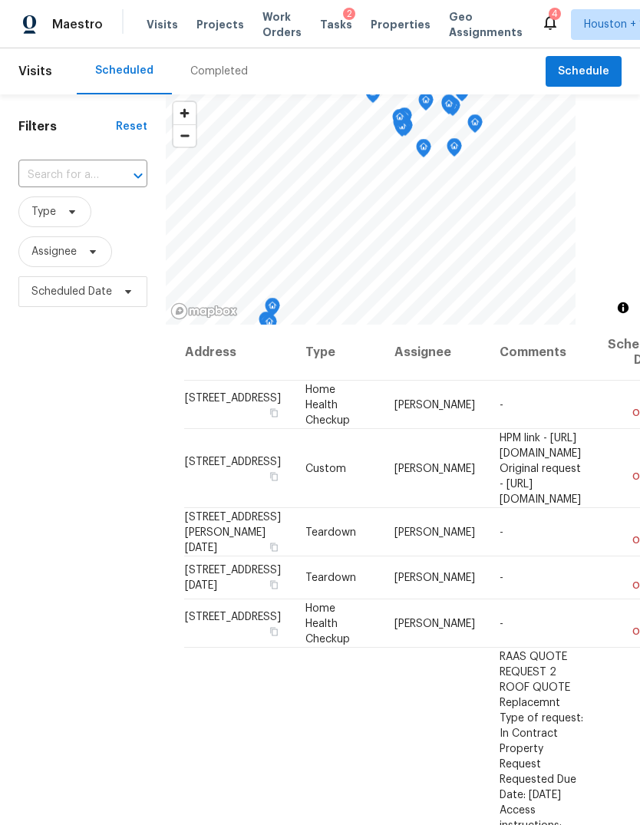
click at [218, 19] on span "Projects" at bounding box center [220, 24] width 48 height 15
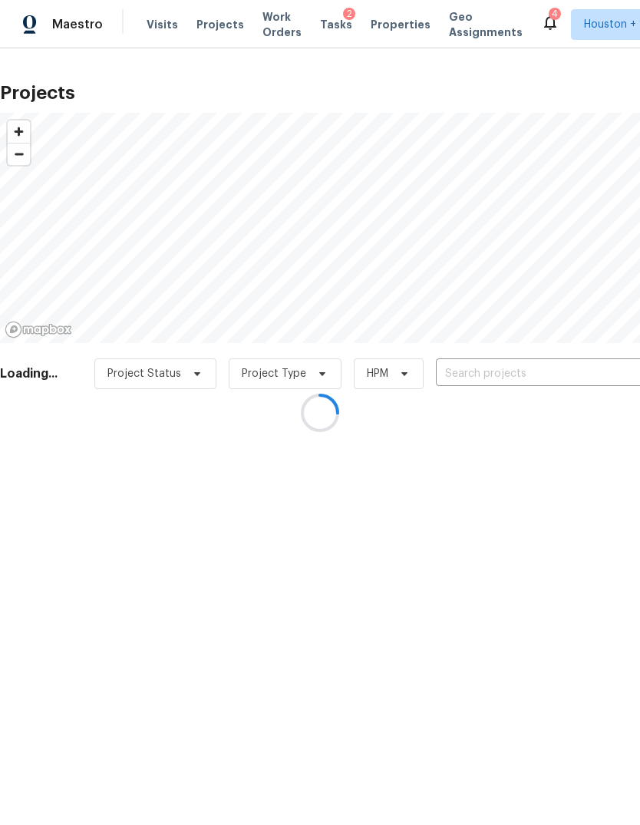
click at [574, 378] on div at bounding box center [320, 412] width 640 height 825
click at [62, 31] on div at bounding box center [320, 412] width 640 height 825
click at [58, 38] on div at bounding box center [320, 412] width 640 height 825
click at [61, 32] on div "Maestro" at bounding box center [51, 24] width 103 height 31
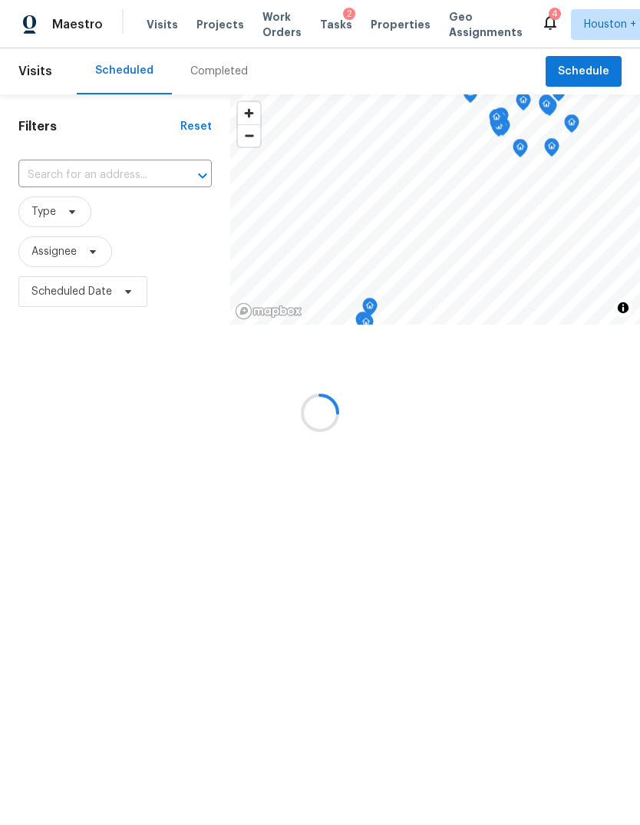
click at [58, 28] on div at bounding box center [320, 412] width 640 height 825
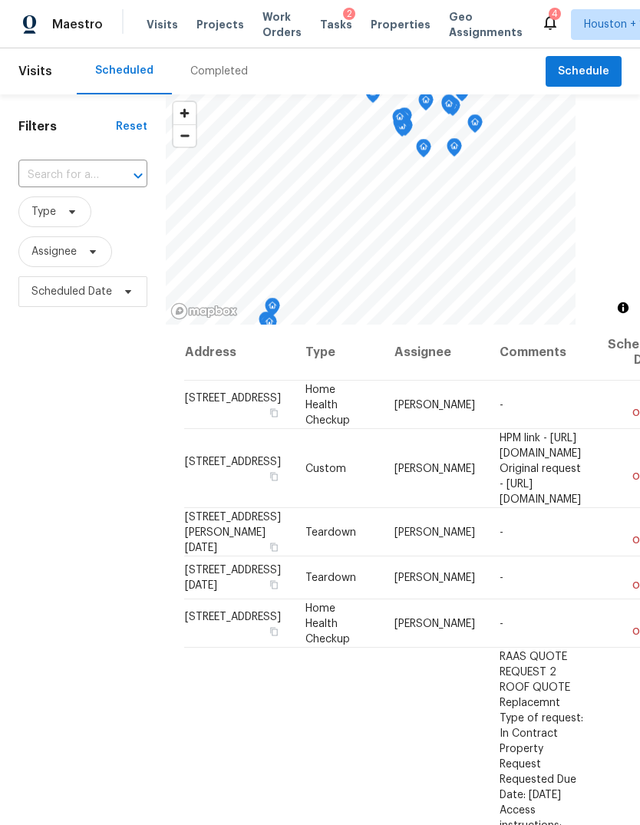
click at [52, 176] on input "text" at bounding box center [61, 175] width 86 height 24
type input "3642 cha"
click at [56, 223] on li "[STREET_ADDRESS]" at bounding box center [82, 209] width 128 height 25
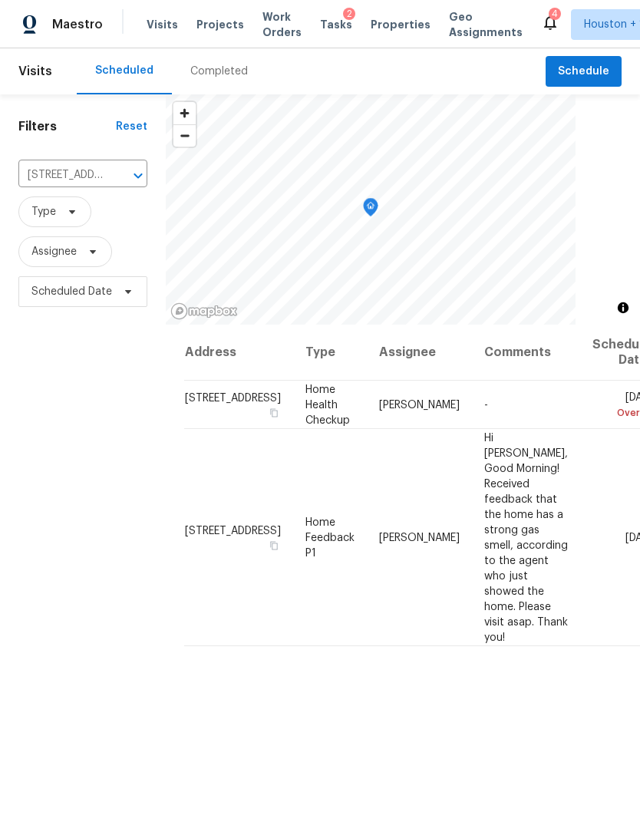
click at [583, 325] on div at bounding box center [403, 209] width 474 height 230
click at [582, 325] on div at bounding box center [403, 209] width 474 height 230
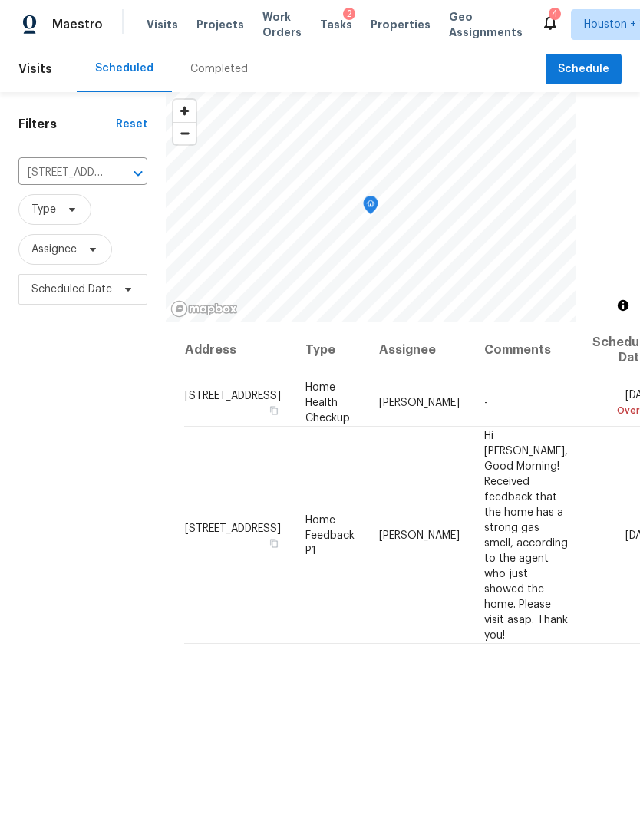
click at [386, 322] on div at bounding box center [403, 207] width 474 height 230
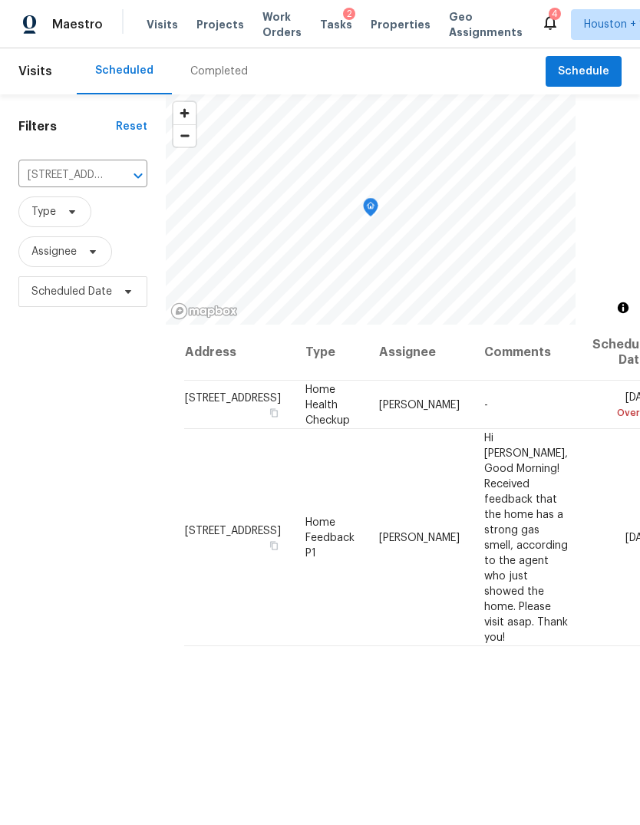
scroll to position [0, 22]
click at [608, 325] on div at bounding box center [403, 209] width 474 height 230
click at [567, 325] on div at bounding box center [403, 209] width 474 height 230
click at [569, 325] on div at bounding box center [403, 209] width 474 height 230
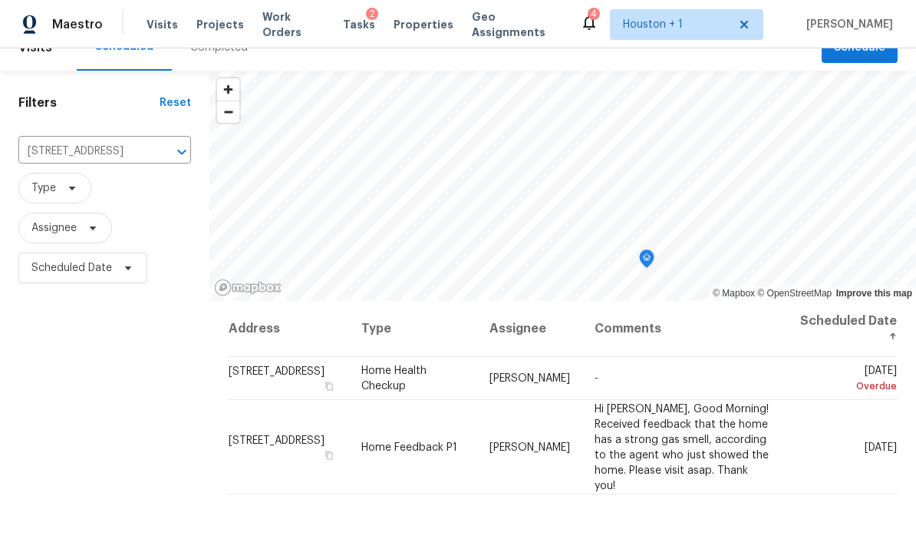
scroll to position [25, 0]
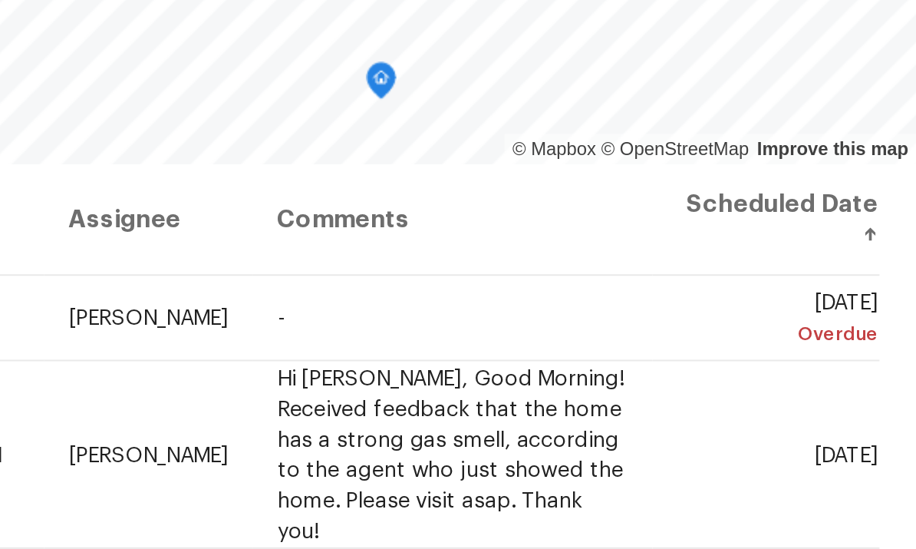
click at [407, 238] on div at bounding box center [562, 184] width 707 height 230
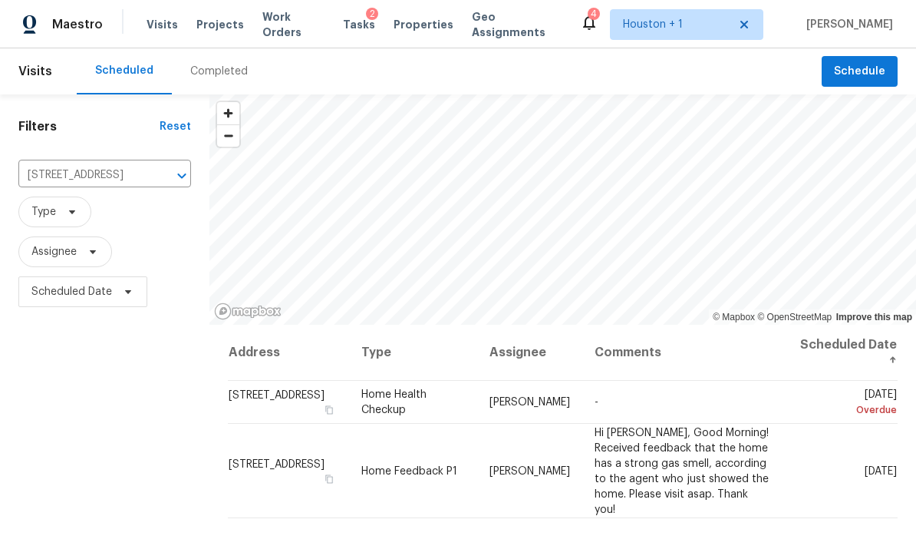
scroll to position [0, 0]
click at [639, 21] on span "Houston + 1" at bounding box center [675, 24] width 105 height 15
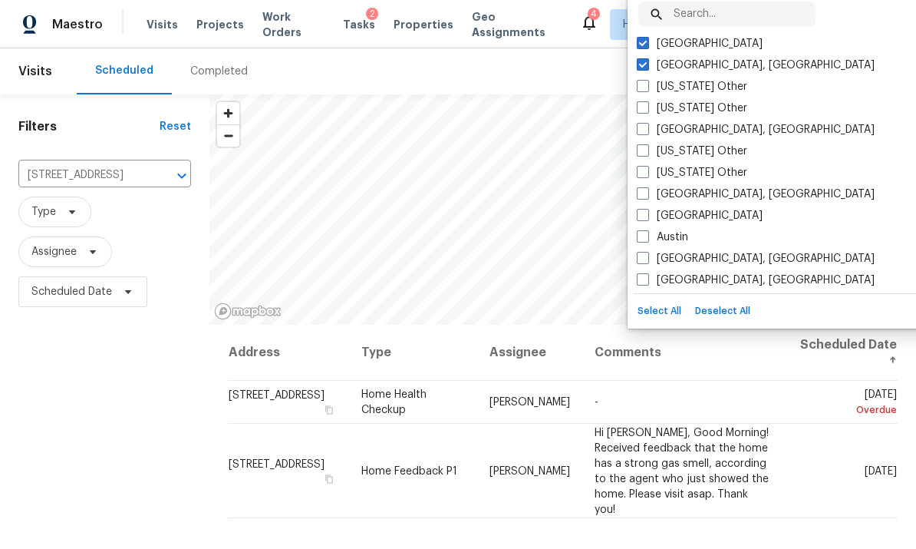
click at [74, 428] on div "Filters Reset 3642 Chapel Square Dr, Spring, TX 77388 ​ Type Assignee Scheduled…" at bounding box center [104, 428] width 209 height 669
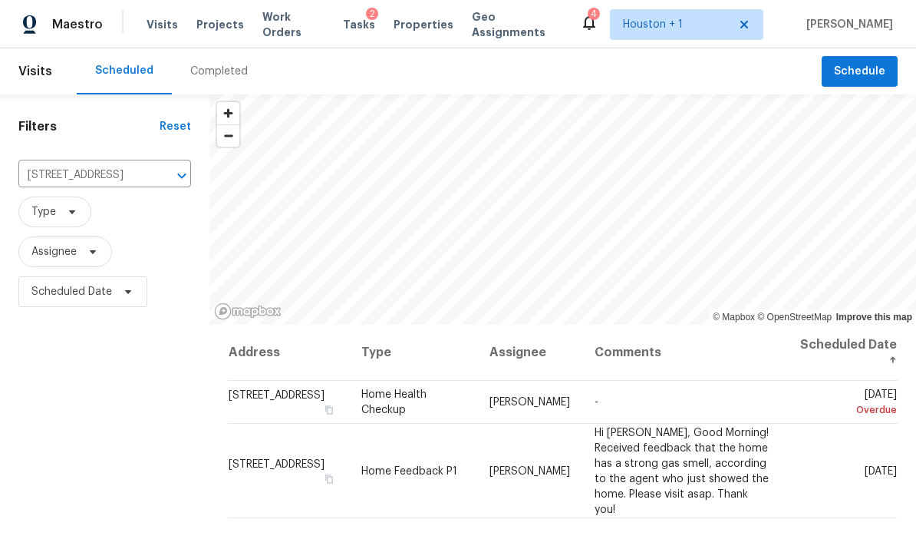
click at [0, 0] on button "Toggle attribution" at bounding box center [0, 0] width 0 height 0
click at [217, 124] on button "Zoom in" at bounding box center [228, 113] width 22 height 22
click at [0, 0] on button "Toggle attribution" at bounding box center [0, 0] width 0 height 0
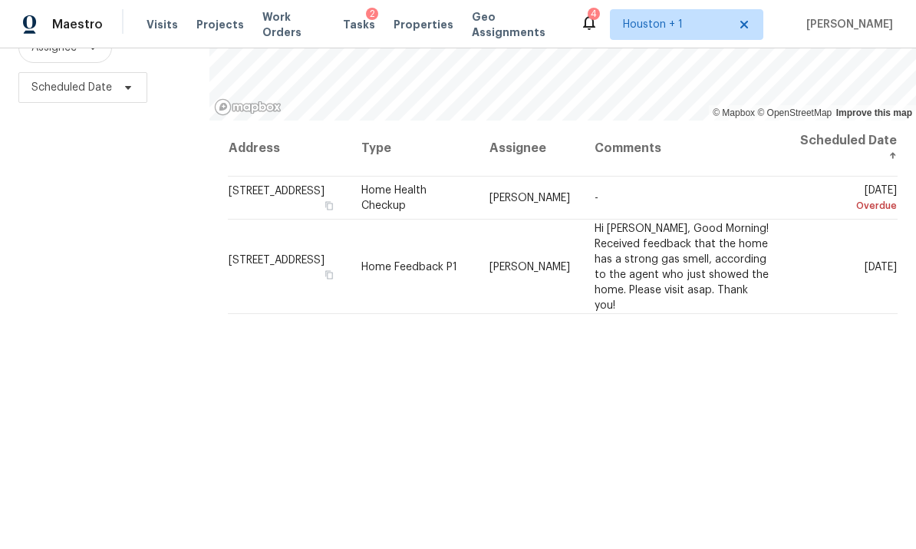
scroll to position [203, 1]
click at [639, 481] on div "Address Type Assignee Comments Scheduled Date ↑ 3642 Chapel Square Dr, Spring, …" at bounding box center [562, 340] width 707 height 439
click at [639, 480] on div "Address Type Assignee Comments Scheduled Date ↑ 3642 Chapel Square Dr, Spring, …" at bounding box center [562, 340] width 707 height 439
click at [639, 518] on div "Address Type Assignee Comments Scheduled Date ↑ 3642 Chapel Square Dr, Spring, …" at bounding box center [562, 340] width 707 height 439
click at [639, 493] on div "Address Type Assignee Comments Scheduled Date ↑ 3642 Chapel Square Dr, Spring, …" at bounding box center [562, 340] width 707 height 439
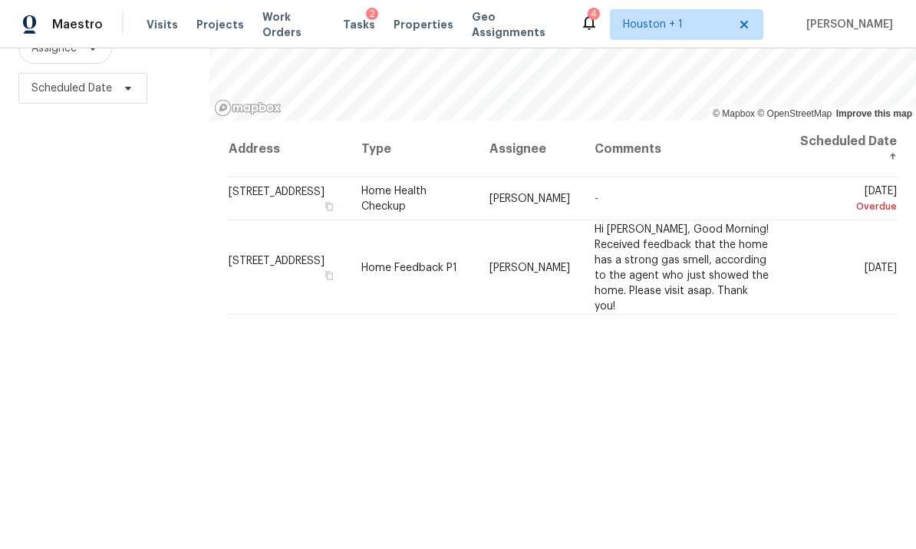
click at [639, 463] on div "Address Type Assignee Comments Scheduled Date ↑ 3642 Chapel Square Dr, Spring, …" at bounding box center [562, 340] width 707 height 439
click at [639, 121] on div at bounding box center [562, 6] width 707 height 230
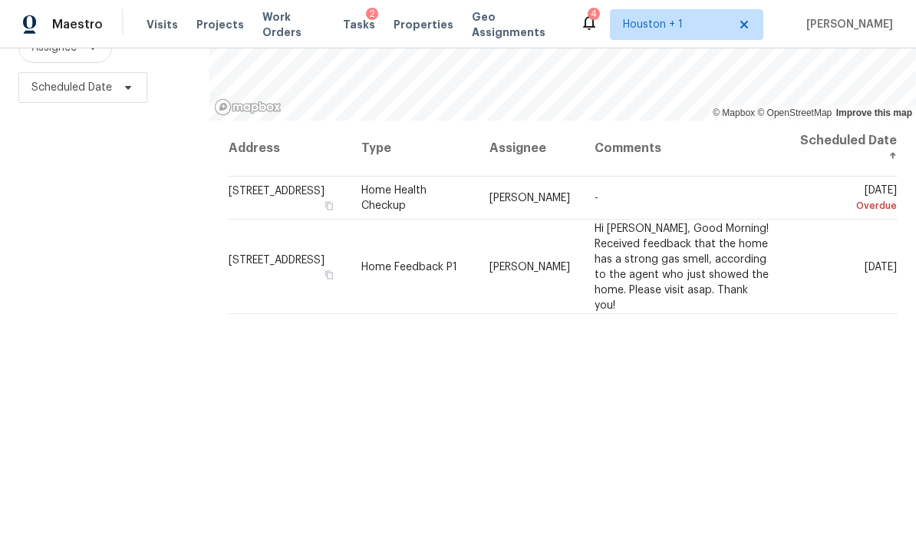
scroll to position [203, 0]
click at [639, 535] on div "Address Type Assignee Comments Scheduled Date ↑ 3642 Chapel Square Dr, Spring, …" at bounding box center [562, 340] width 707 height 439
click at [639, 534] on div "Address Type Assignee Comments Scheduled Date ↑ 3642 Chapel Square Dr, Spring, …" at bounding box center [562, 340] width 707 height 439
click at [639, 505] on div "Address Type Assignee Comments Scheduled Date ↑ 3642 Chapel Square Dr, Spring, …" at bounding box center [562, 340] width 707 height 439
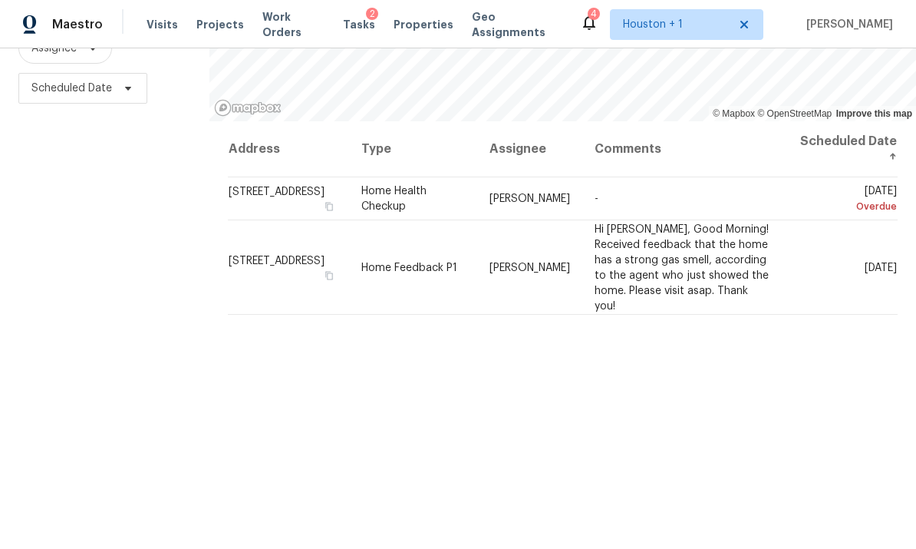
click at [639, 468] on div "Address Type Assignee Comments Scheduled Date ↑ 3642 Chapel Square Dr, Spring, …" at bounding box center [562, 340] width 707 height 439
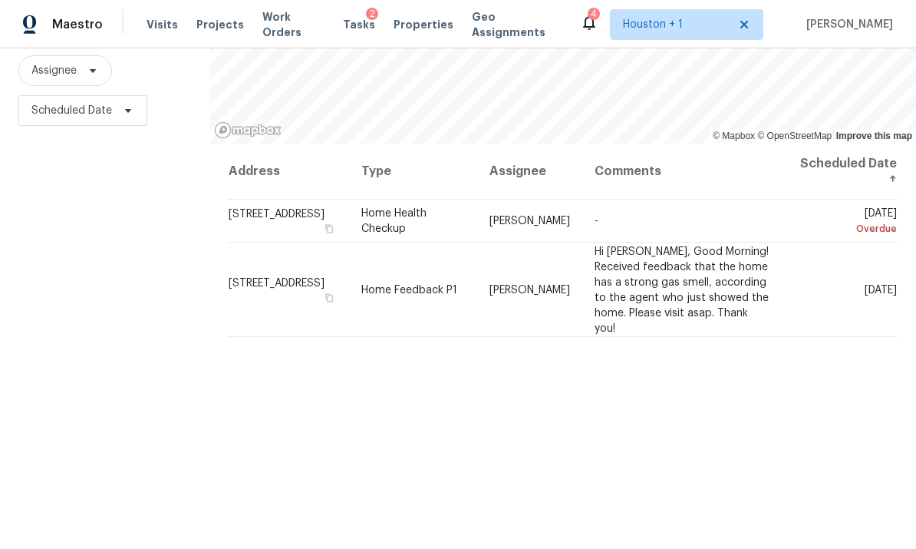
scroll to position [179, 0]
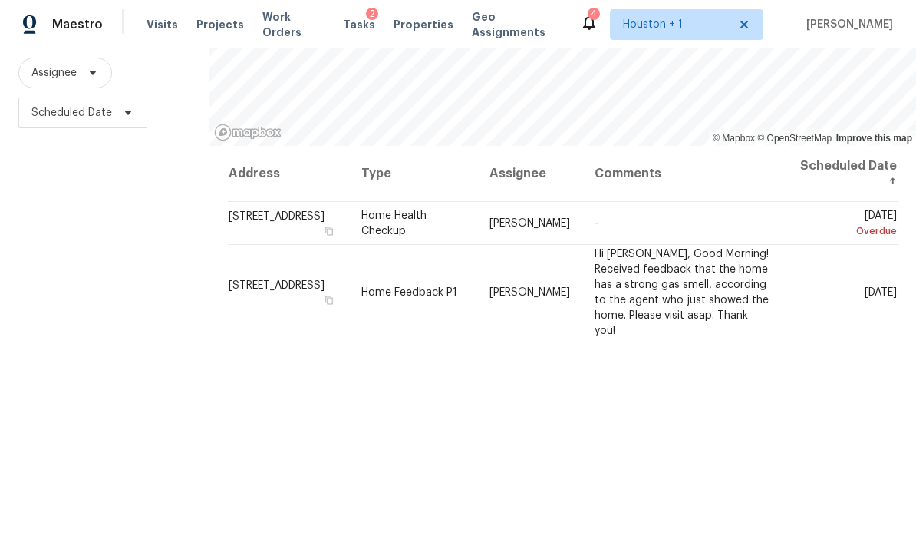
click at [639, 146] on div at bounding box center [562, 31] width 707 height 230
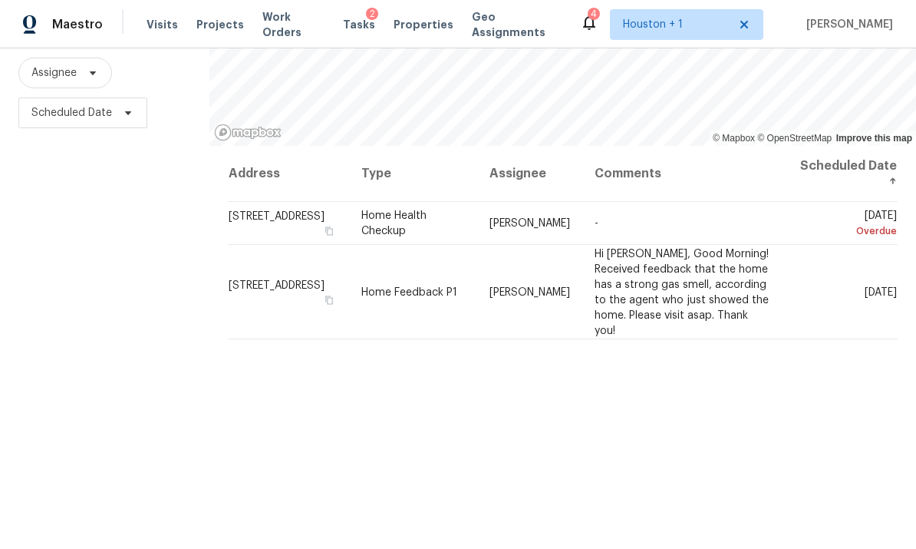
click at [639, 146] on div at bounding box center [562, 31] width 707 height 230
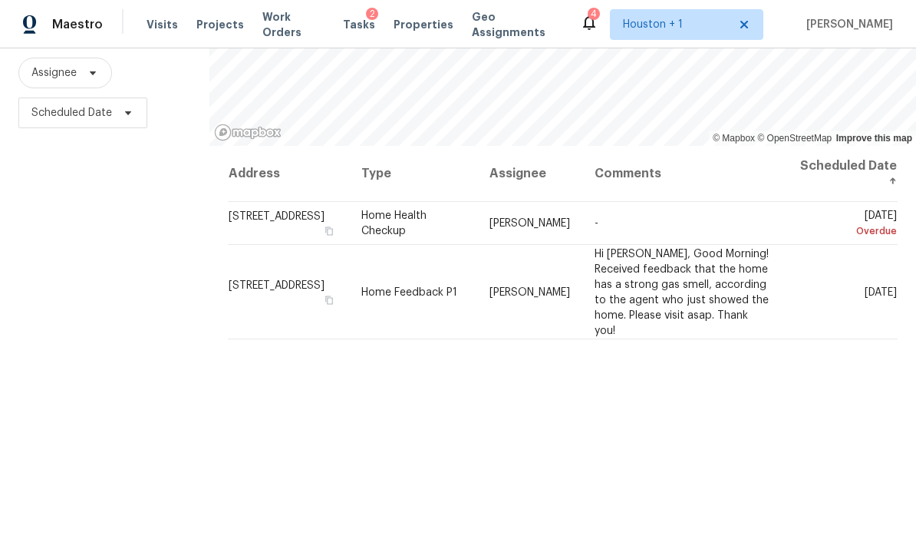
click at [639, 146] on div at bounding box center [562, 31] width 707 height 230
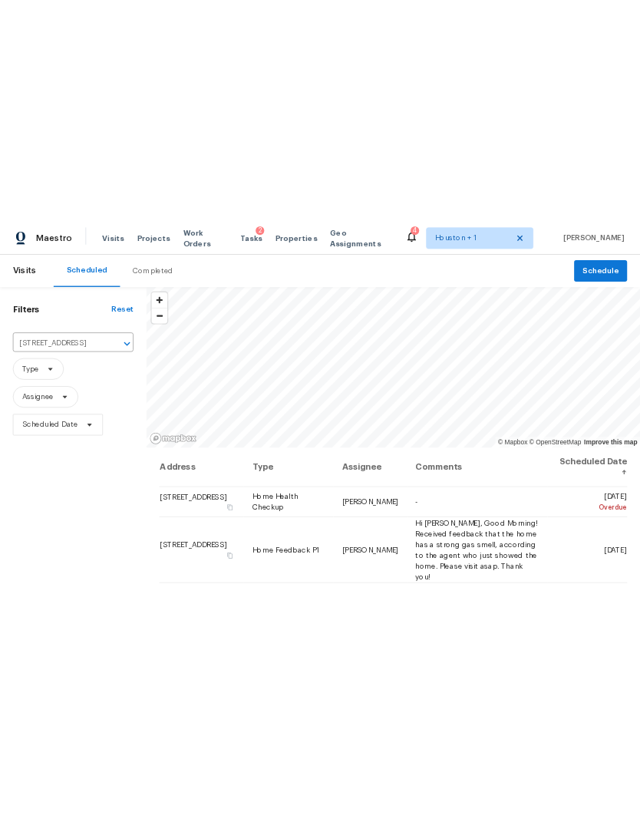
scroll to position [0, 0]
